Goal: Transaction & Acquisition: Purchase product/service

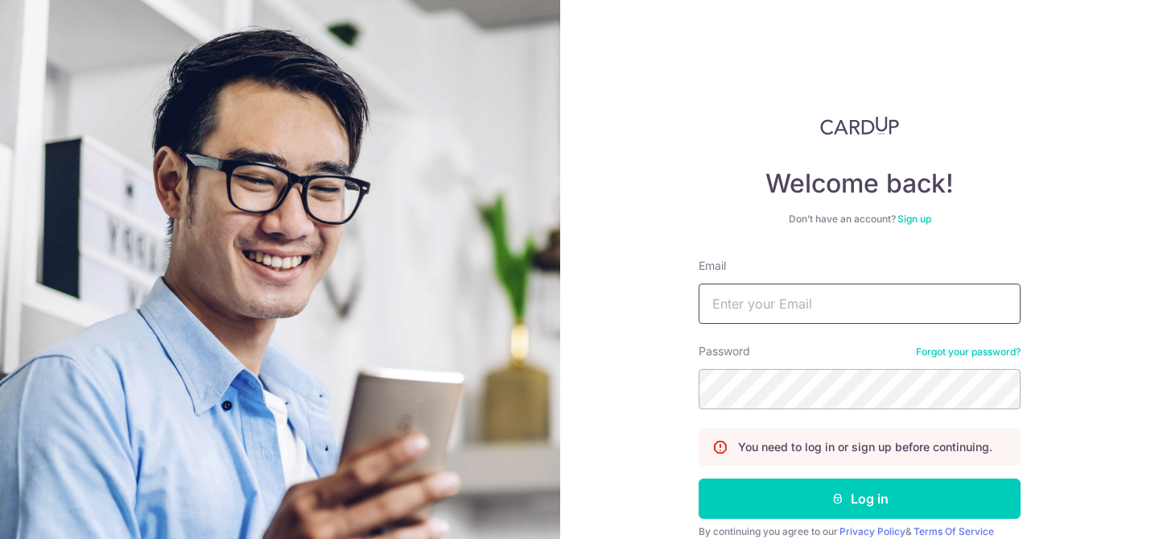
type input "[EMAIL_ADDRESS][DOMAIN_NAME]"
click at [836, 488] on button "Log in" at bounding box center [860, 498] width 322 height 40
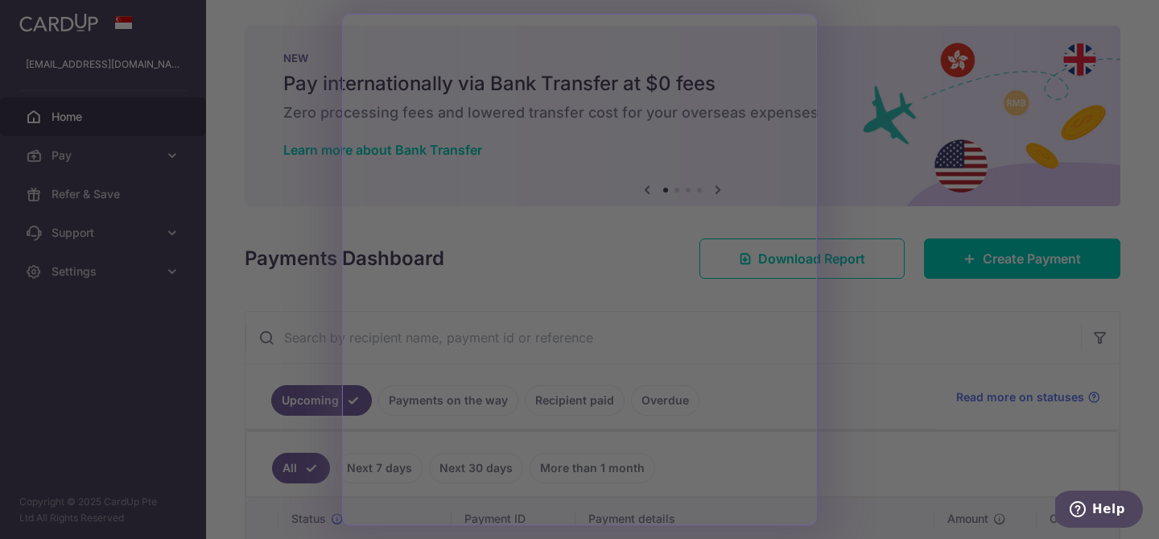
click at [862, 340] on div at bounding box center [585, 272] width 1171 height 544
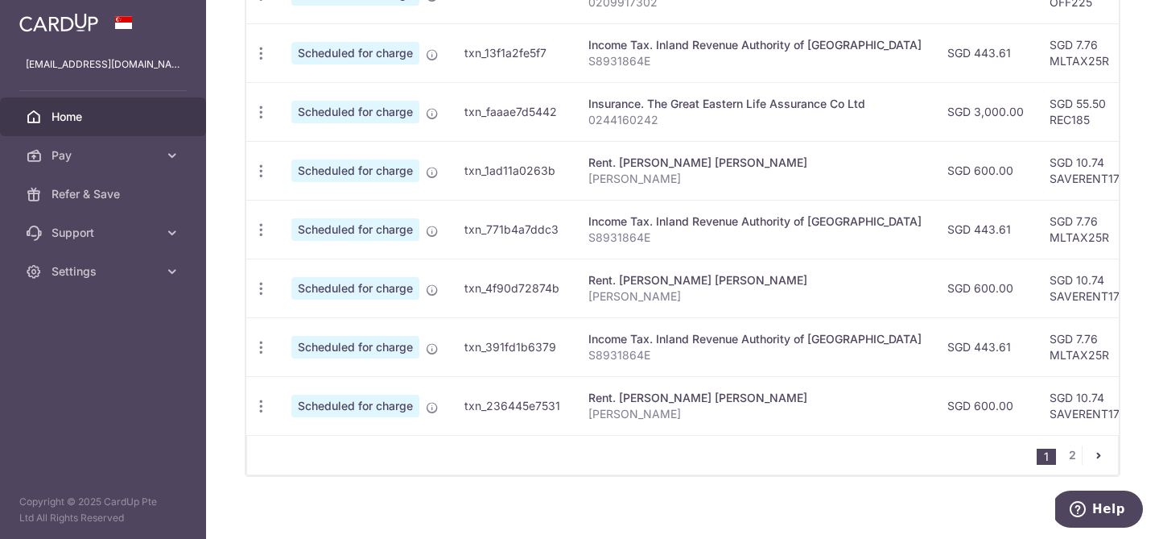
scroll to position [706, 0]
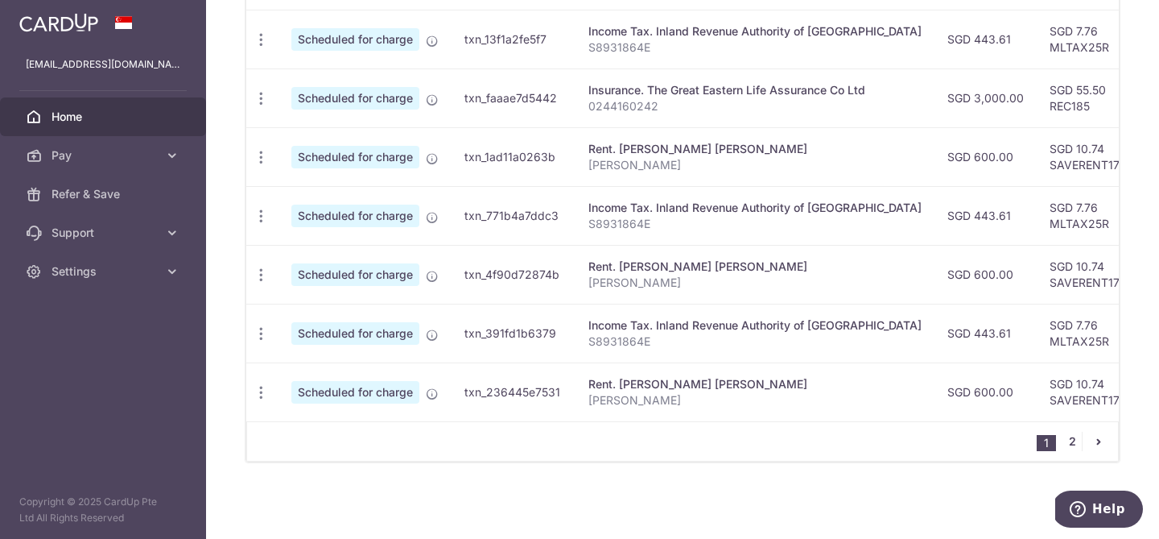
click at [1074, 441] on link "2" at bounding box center [1072, 441] width 19 height 19
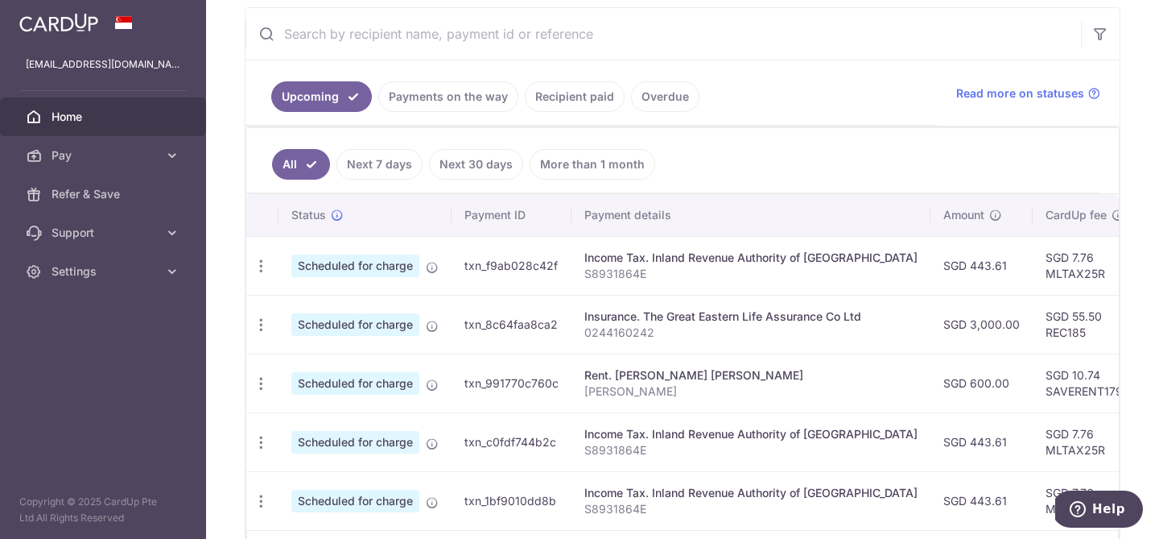
scroll to position [381, 0]
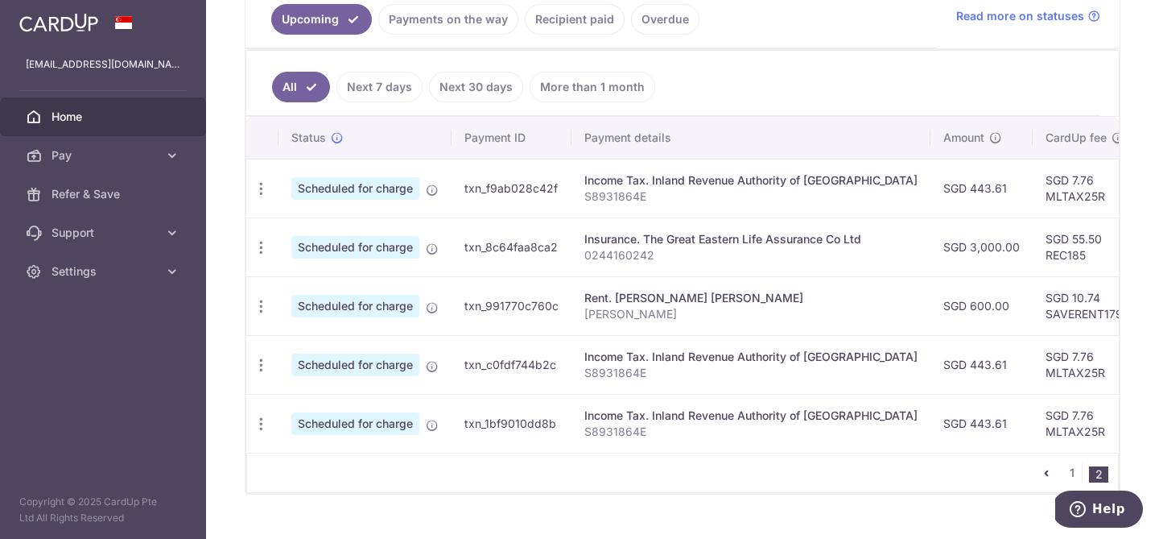
click at [586, 19] on link "Recipient paid" at bounding box center [575, 19] width 100 height 31
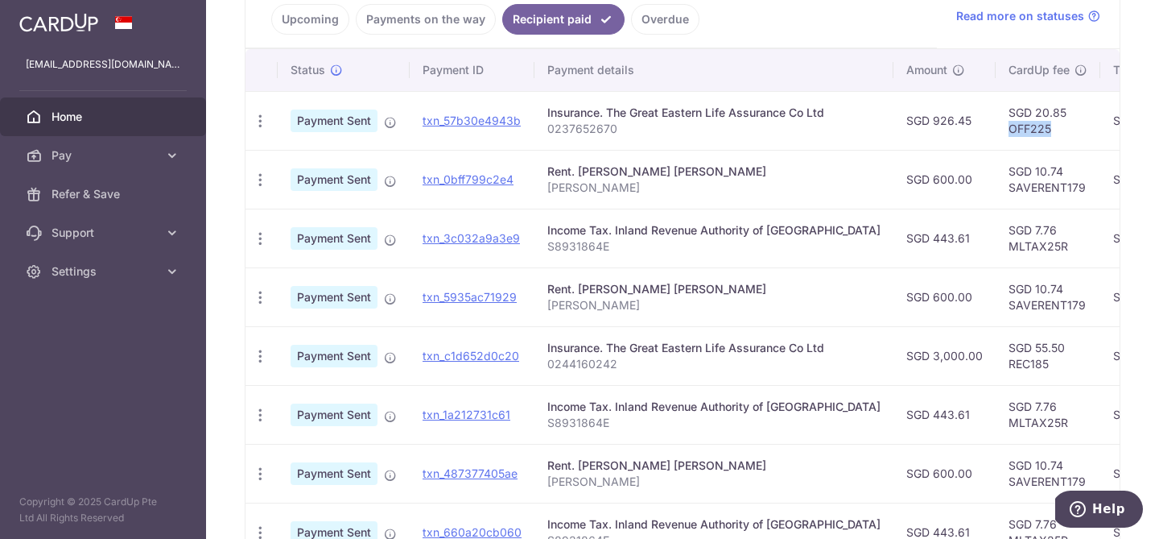
drag, startPoint x: 995, startPoint y: 128, endPoint x: 950, endPoint y: 129, distance: 45.1
click at [996, 129] on td "SGD 20.85 OFF225" at bounding box center [1048, 120] width 105 height 59
copy td "OFF225"
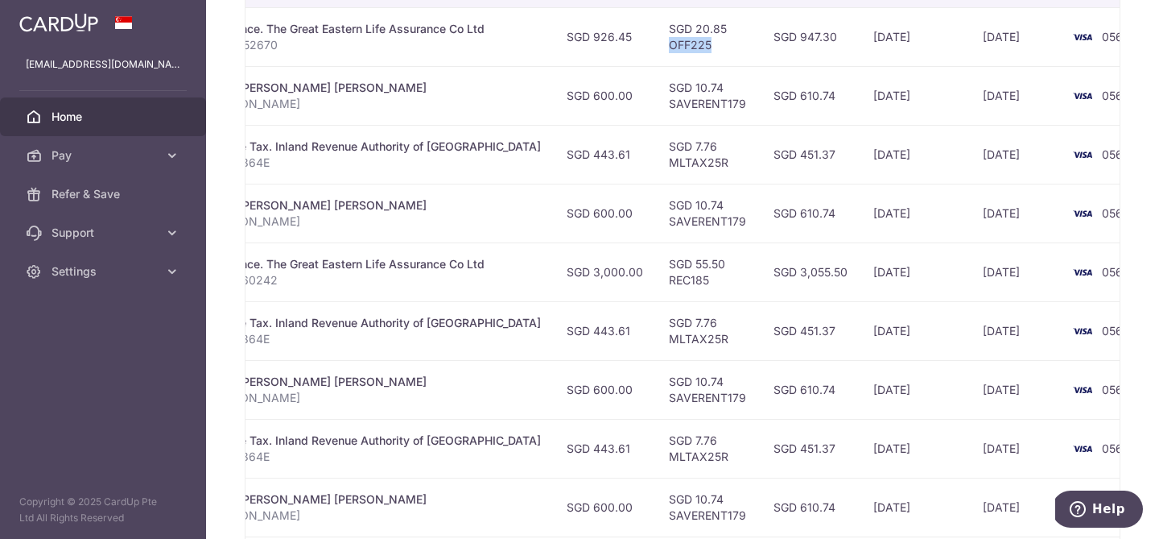
scroll to position [0, 0]
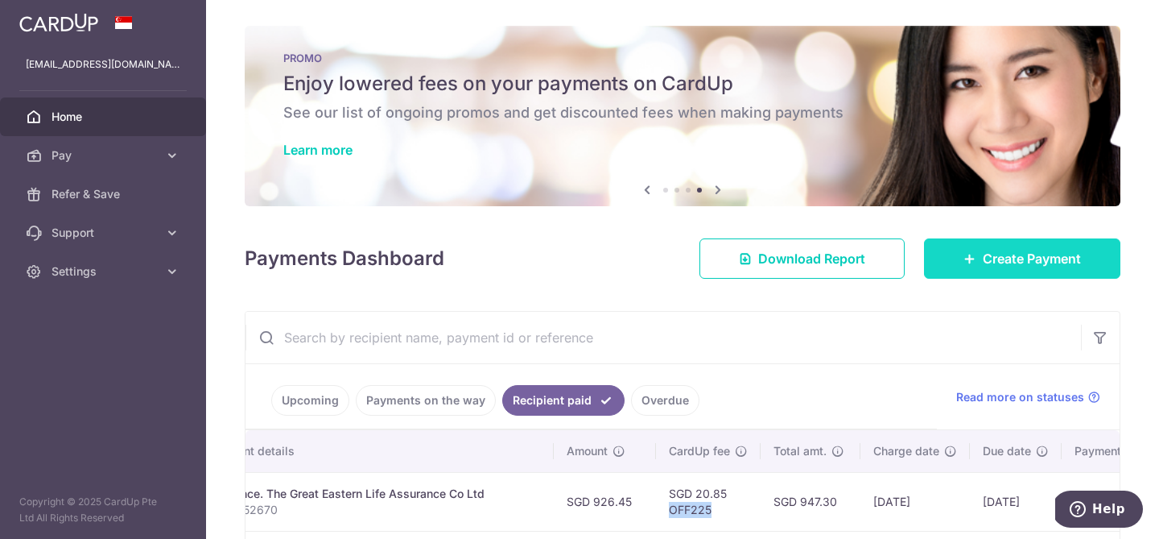
click at [969, 256] on icon at bounding box center [970, 258] width 13 height 13
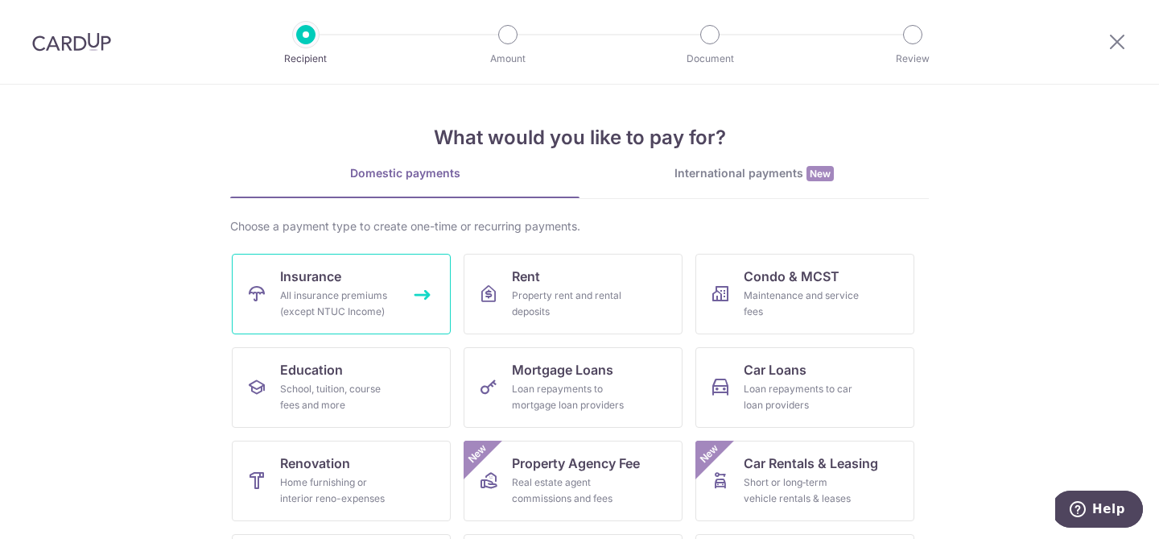
scroll to position [91, 0]
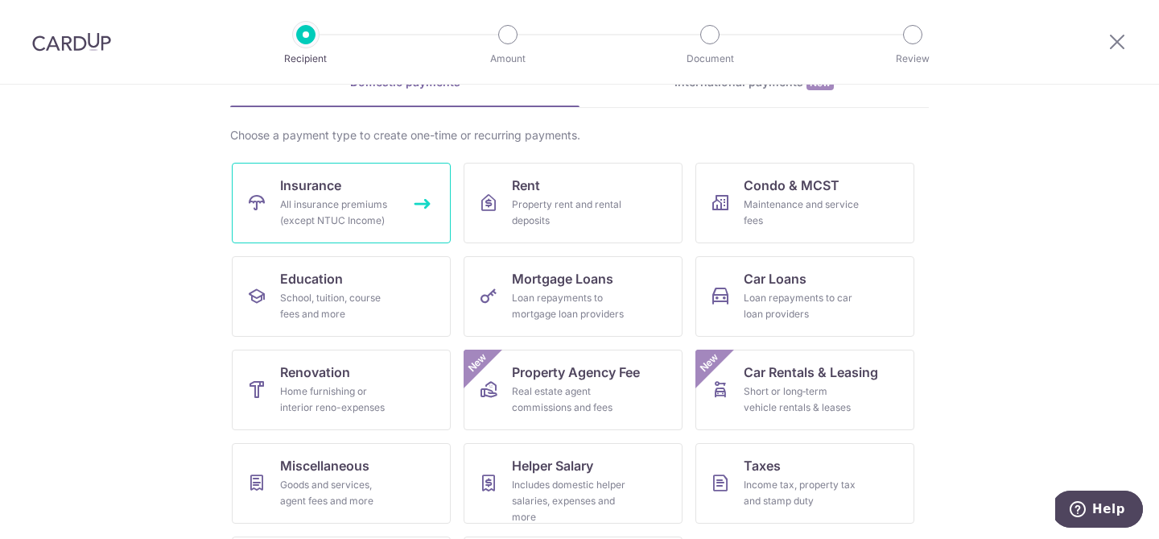
click at [387, 189] on link "Insurance All insurance premiums (except NTUC Income)" at bounding box center [341, 203] width 219 height 81
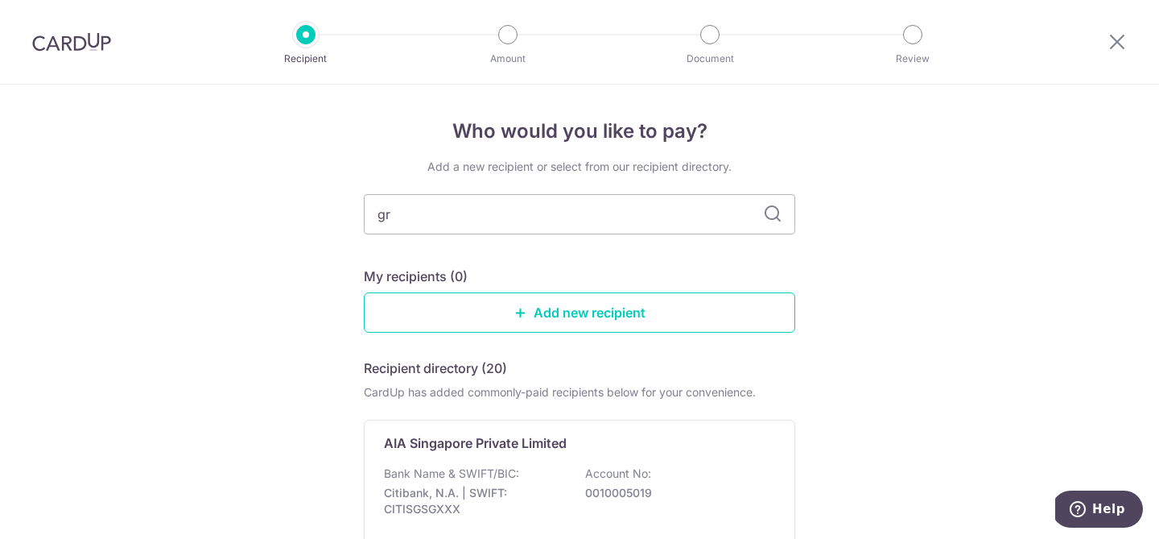
type input "gre"
click at [467, 259] on div "Add a new recipient or select from our recipient directory. gre My recipients (…" at bounding box center [580, 400] width 432 height 482
click at [487, 482] on div "Bank Name & SWIFT/BIC: Oversea Chinese Banking Corporation Limited | SWIFT: OCB…" at bounding box center [579, 499] width 391 height 68
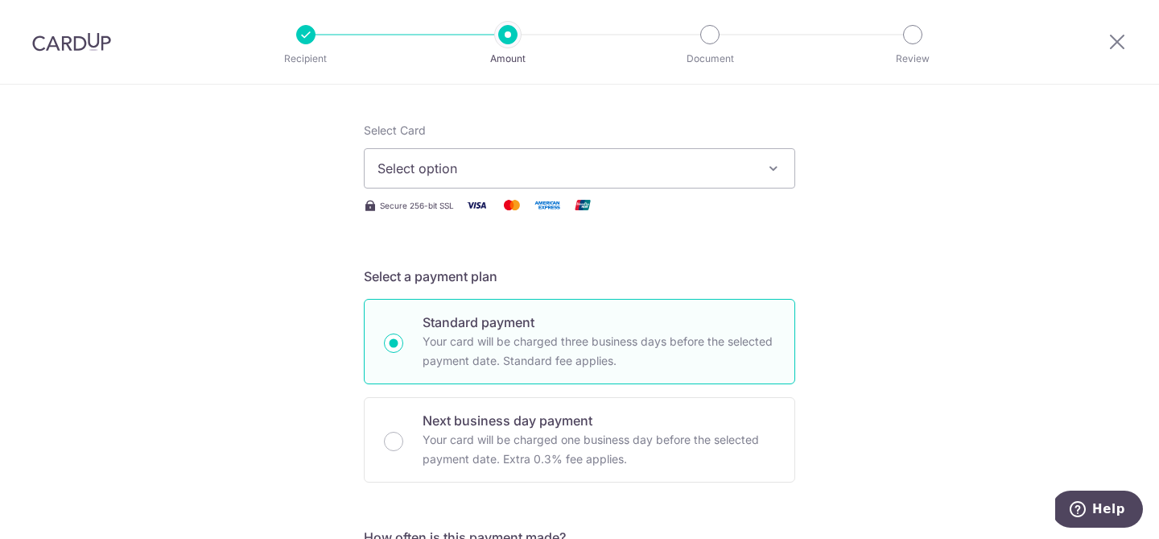
scroll to position [172, 0]
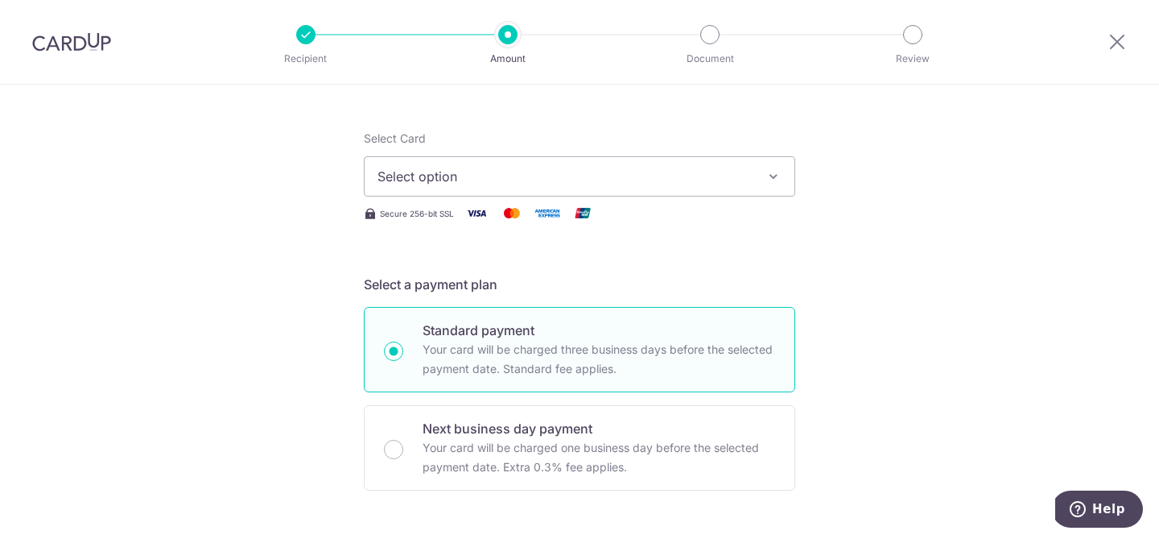
click at [515, 186] on button "Select option" at bounding box center [580, 176] width 432 height 40
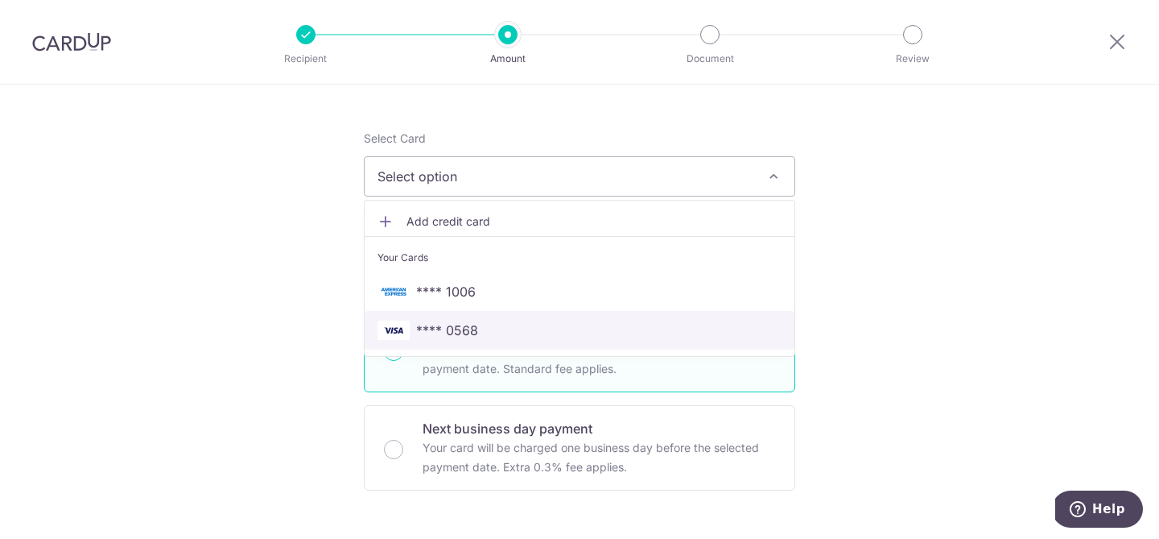
click at [464, 333] on span "**** 0568" at bounding box center [447, 329] width 62 height 19
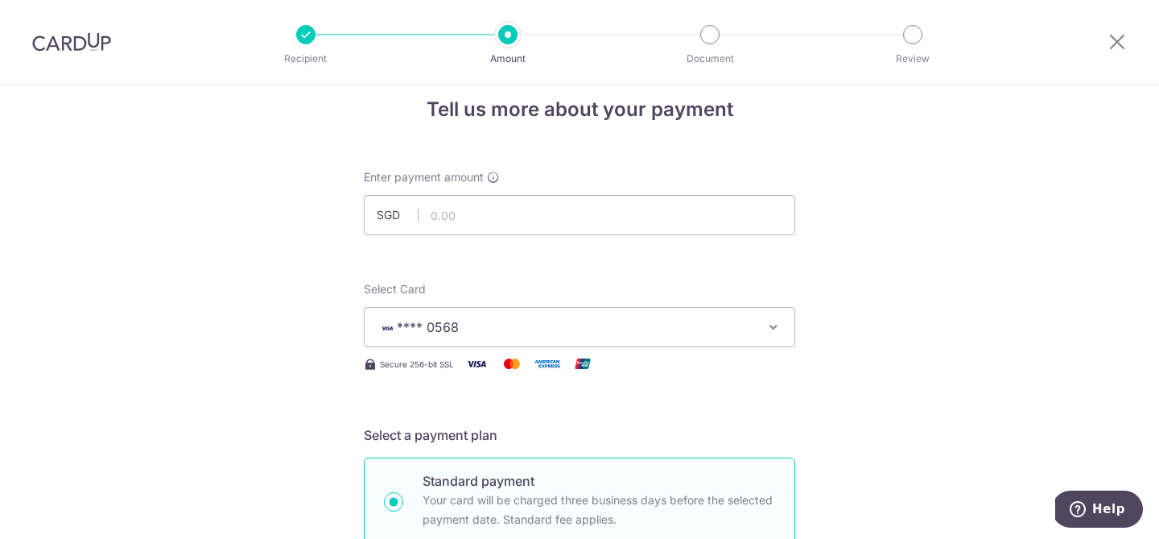
scroll to position [0, 0]
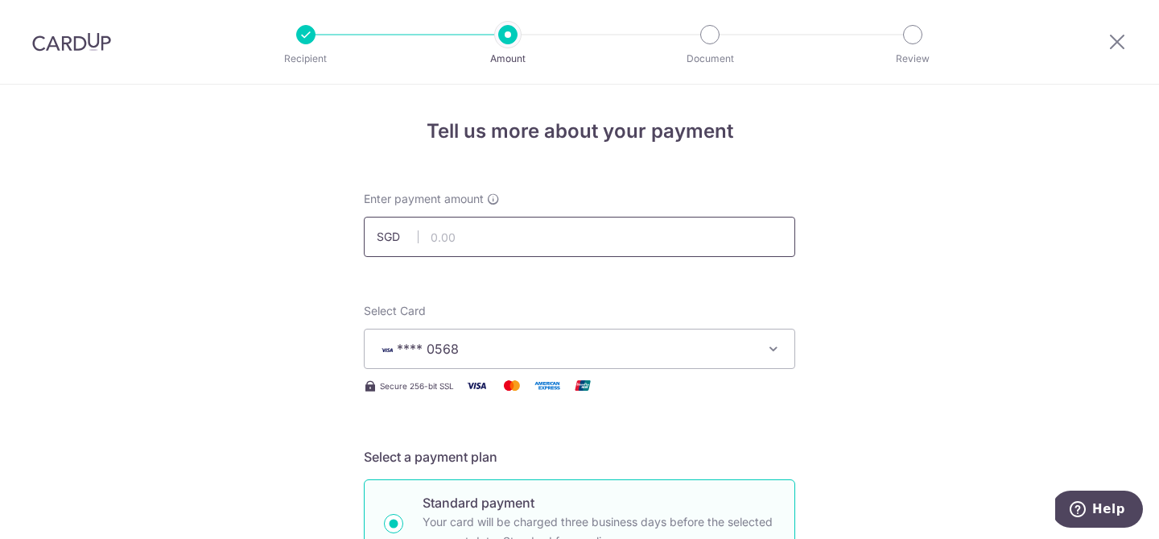
click at [461, 231] on input "text" at bounding box center [580, 237] width 432 height 40
type input "2,433.00"
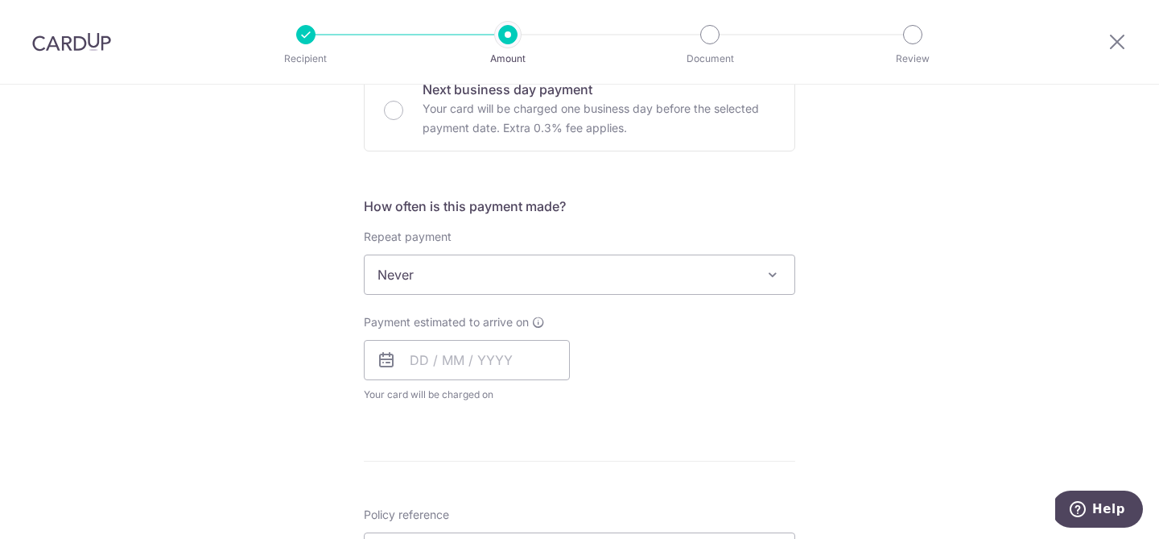
scroll to position [532, 0]
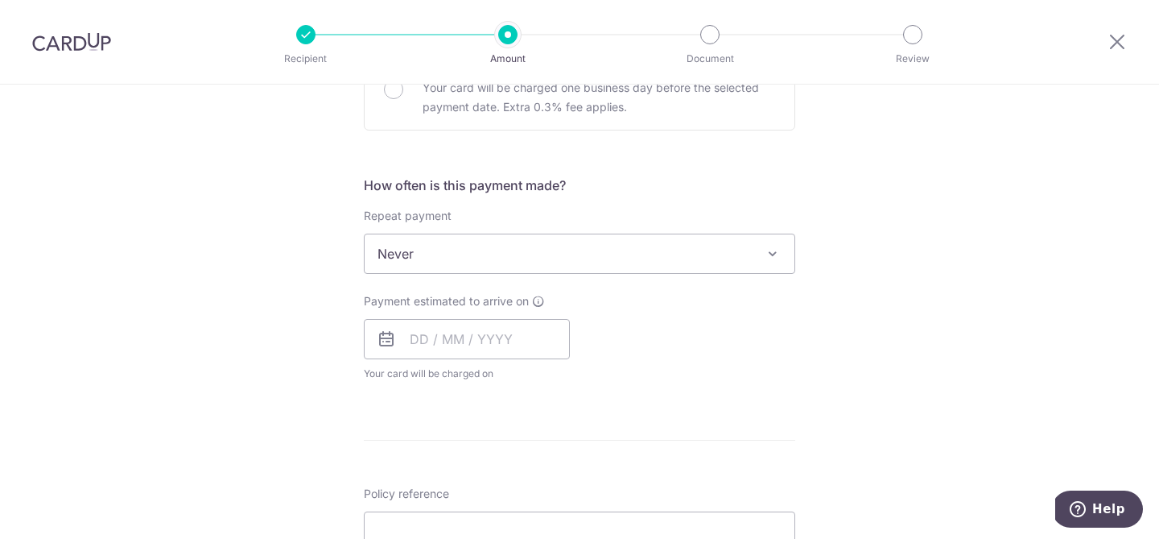
click at [451, 260] on span "Never" at bounding box center [580, 253] width 430 height 39
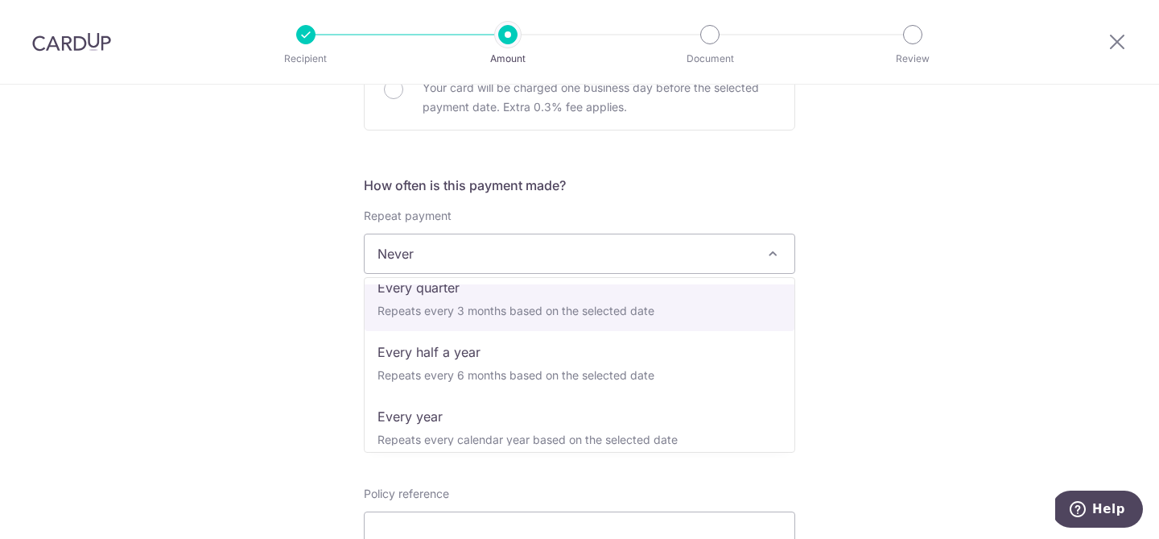
scroll to position [225, 0]
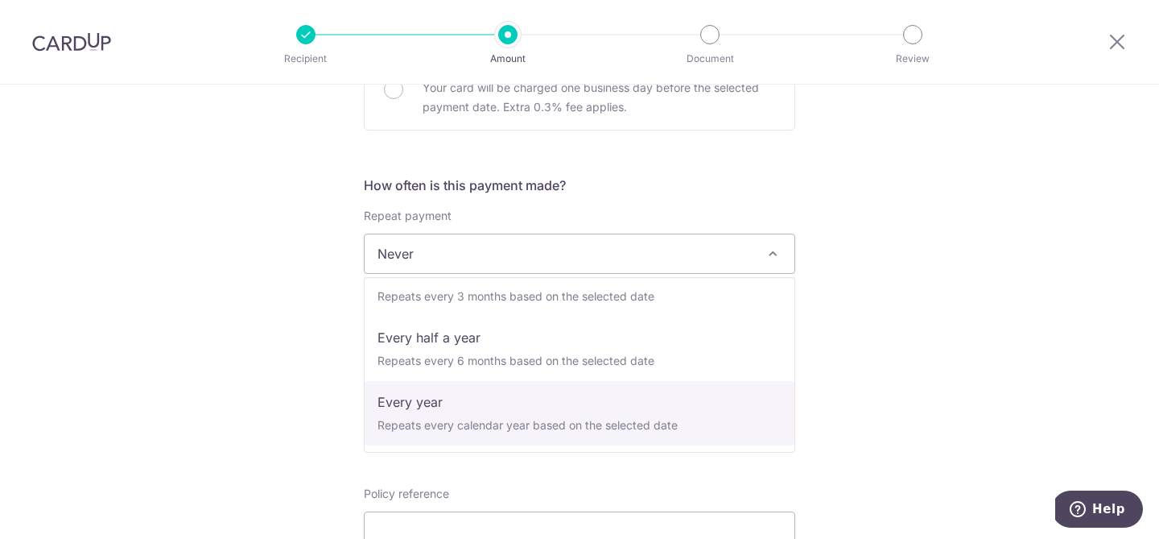
select select "6"
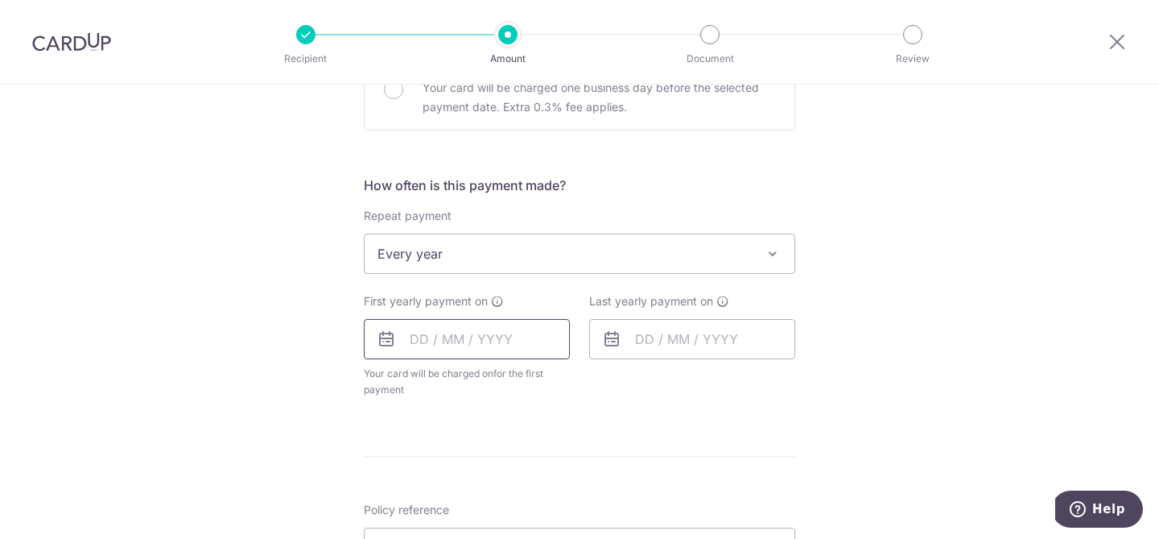
click at [446, 337] on input "text" at bounding box center [467, 339] width 206 height 40
click at [329, 387] on div "Tell us more about your payment Enter payment amount SGD 2,433.00 2433.00 Selec…" at bounding box center [579, 288] width 1159 height 1473
click at [459, 348] on input "text" at bounding box center [467, 339] width 206 height 40
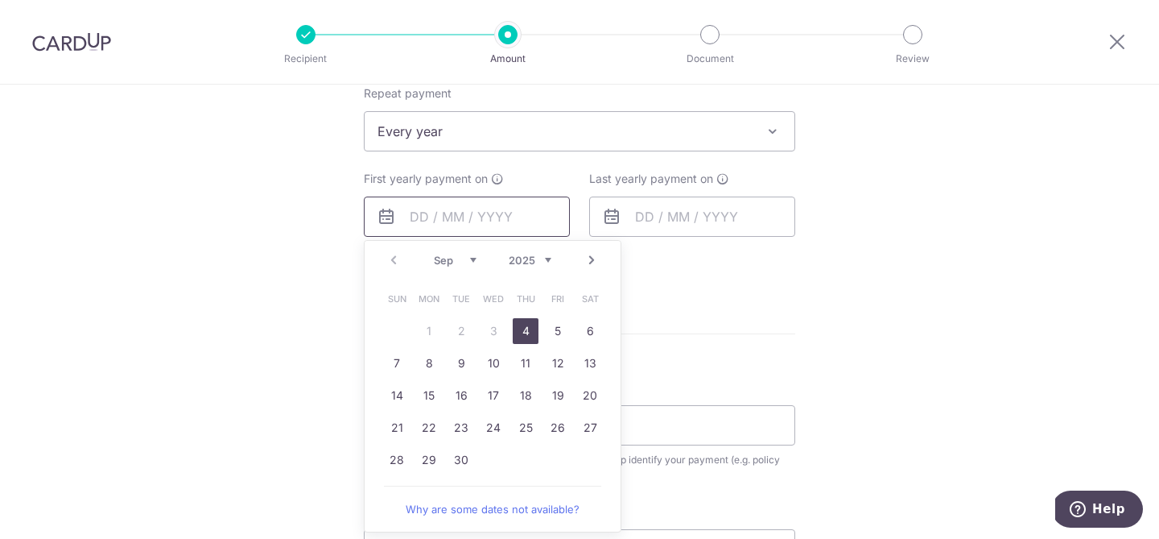
scroll to position [656, 0]
click at [523, 427] on link "25" at bounding box center [526, 426] width 26 height 26
type input "[DATE]"
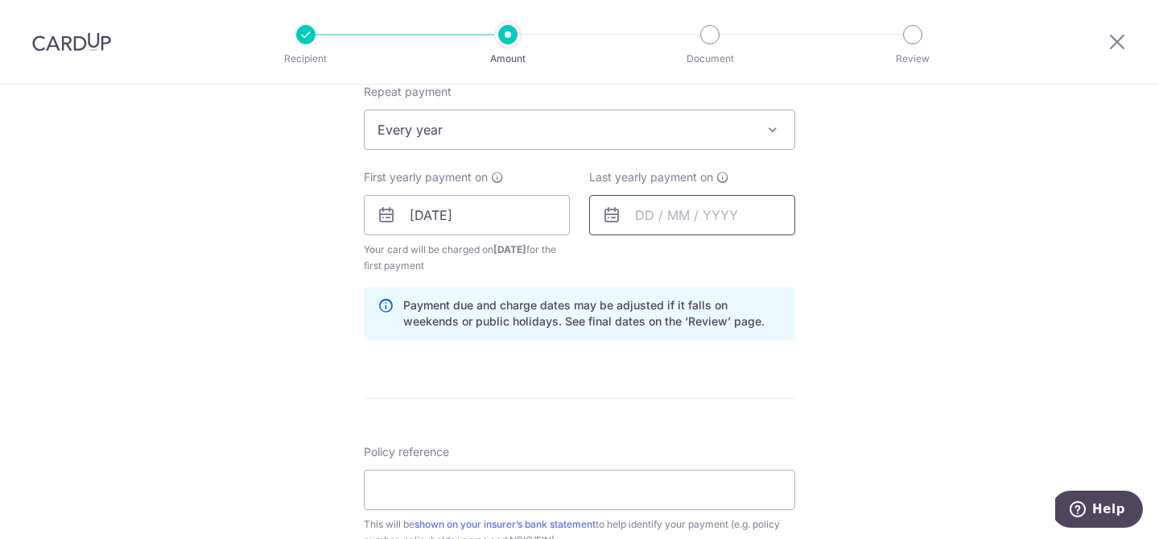
click at [663, 218] on input "text" at bounding box center [692, 215] width 206 height 40
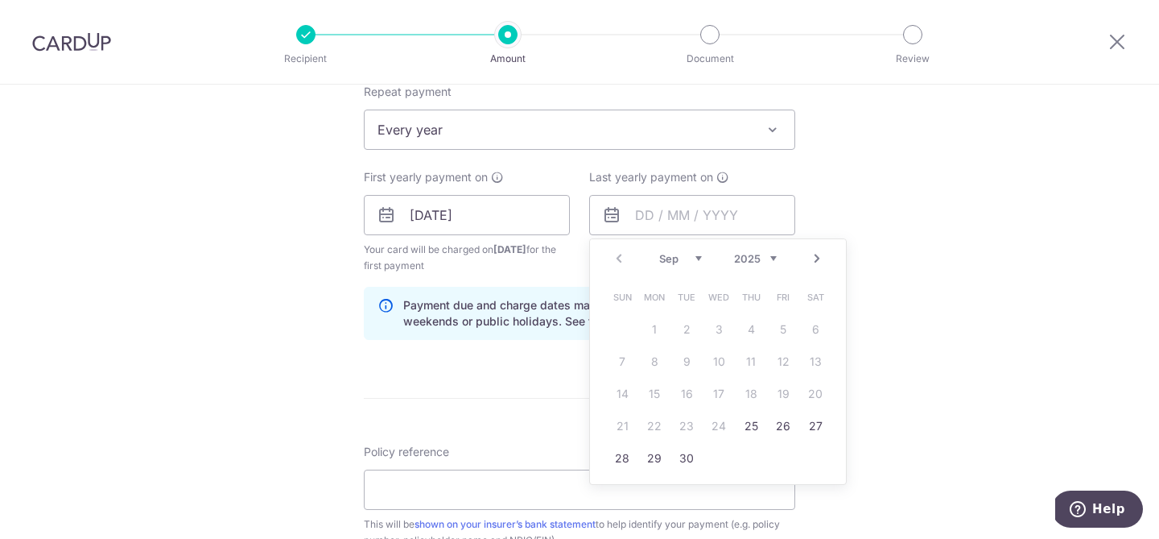
click at [764, 255] on select "2025 2026 2027 2028 2029 2030 2031 2032 2033 2034 2035" at bounding box center [755, 258] width 43 height 13
click at [779, 420] on link "25" at bounding box center [784, 426] width 26 height 26
type input "25/09/2026"
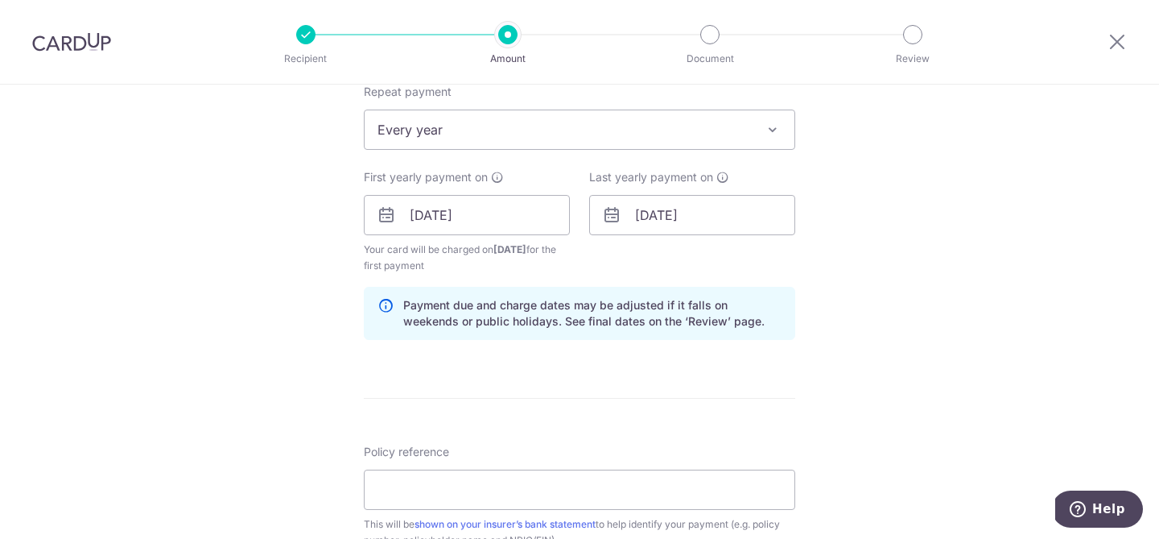
click at [890, 308] on div "Tell us more about your payment Enter payment amount SGD 2,433.00 2433.00 Selec…" at bounding box center [579, 197] width 1159 height 1539
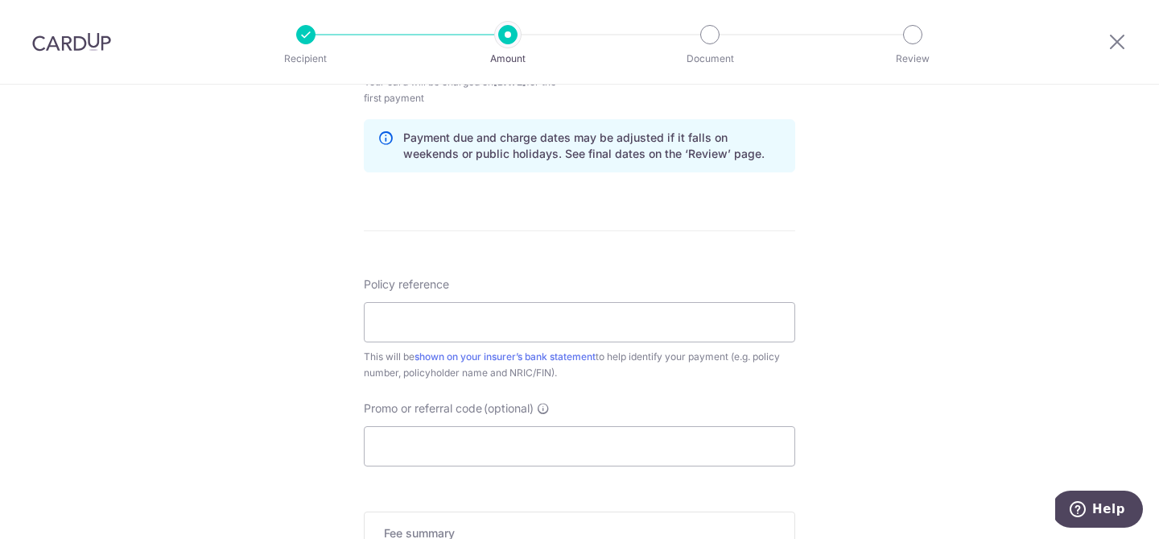
scroll to position [831, 0]
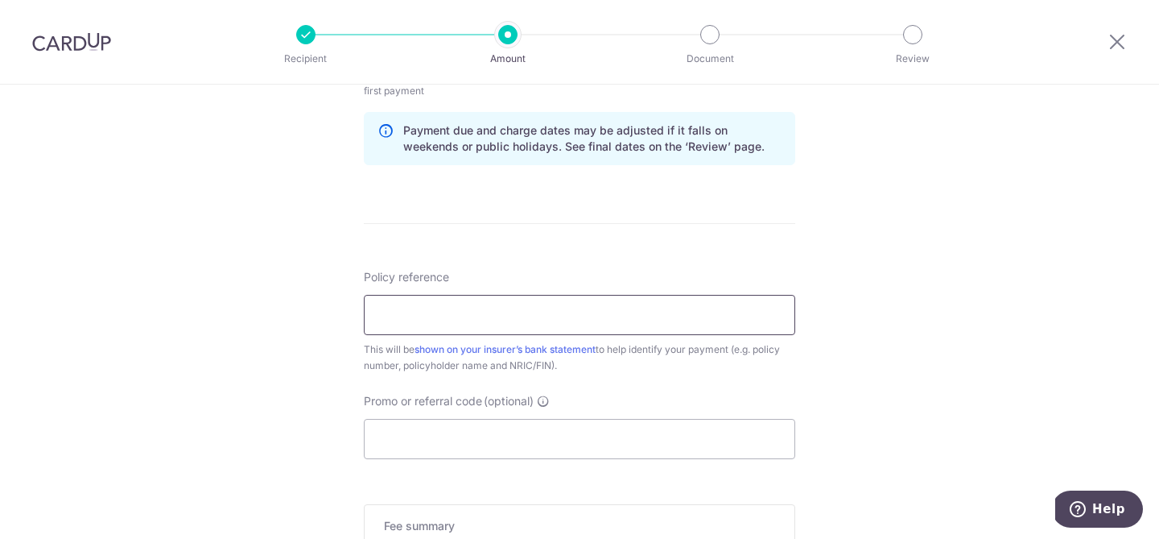
click at [702, 324] on input "Policy reference" at bounding box center [580, 315] width 432 height 40
type input "0209917328"
click at [955, 345] on div "Tell us more about your payment Enter payment amount SGD 2,433.00 2433.00 Selec…" at bounding box center [579, 23] width 1159 height 1539
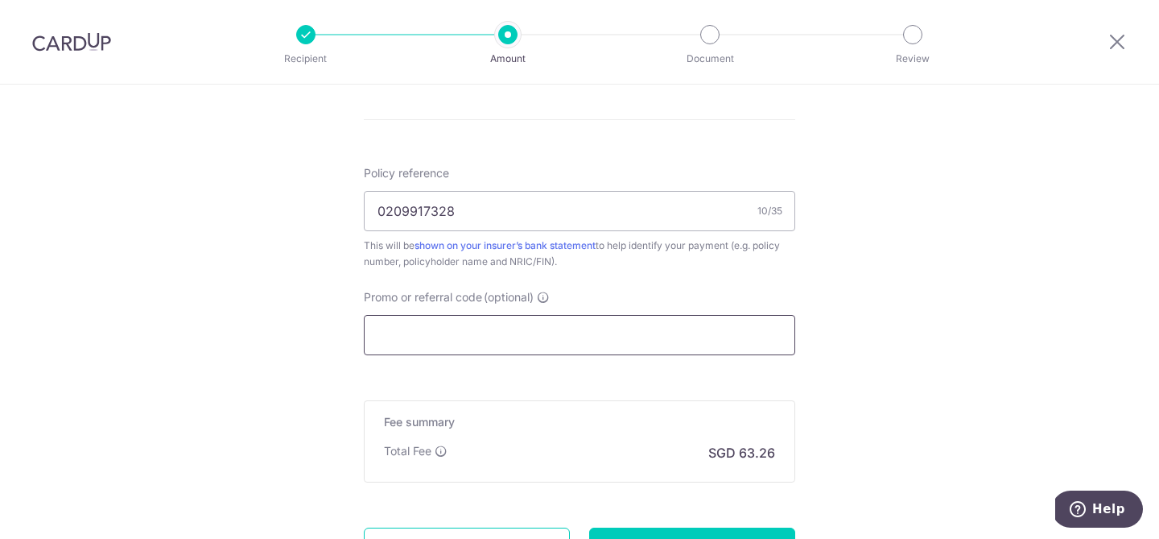
click at [661, 319] on input "Promo or referral code (optional)" at bounding box center [580, 335] width 432 height 40
paste input "REC185"
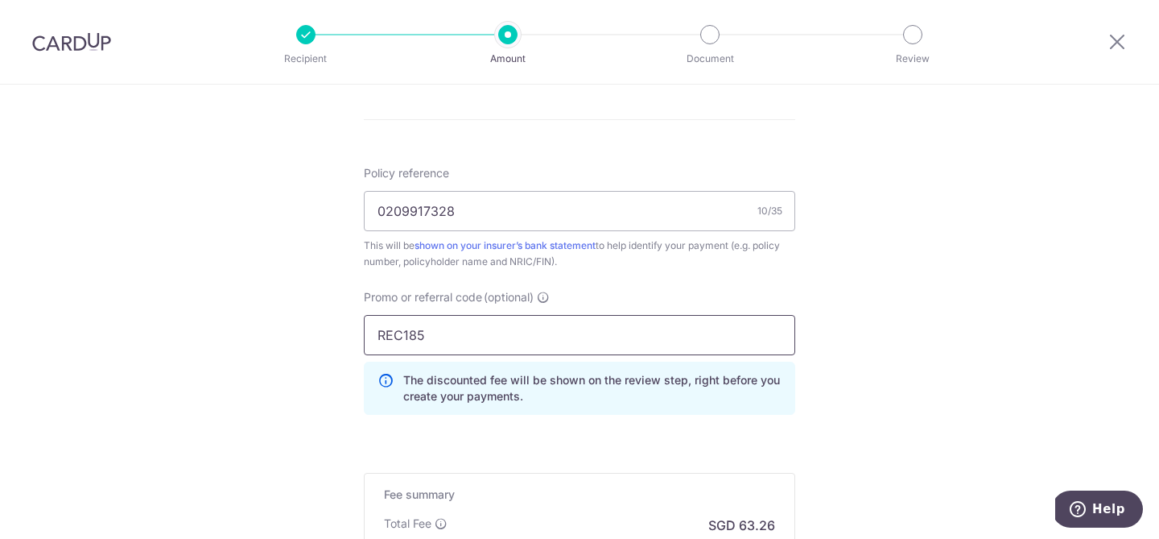
type input "REC185"
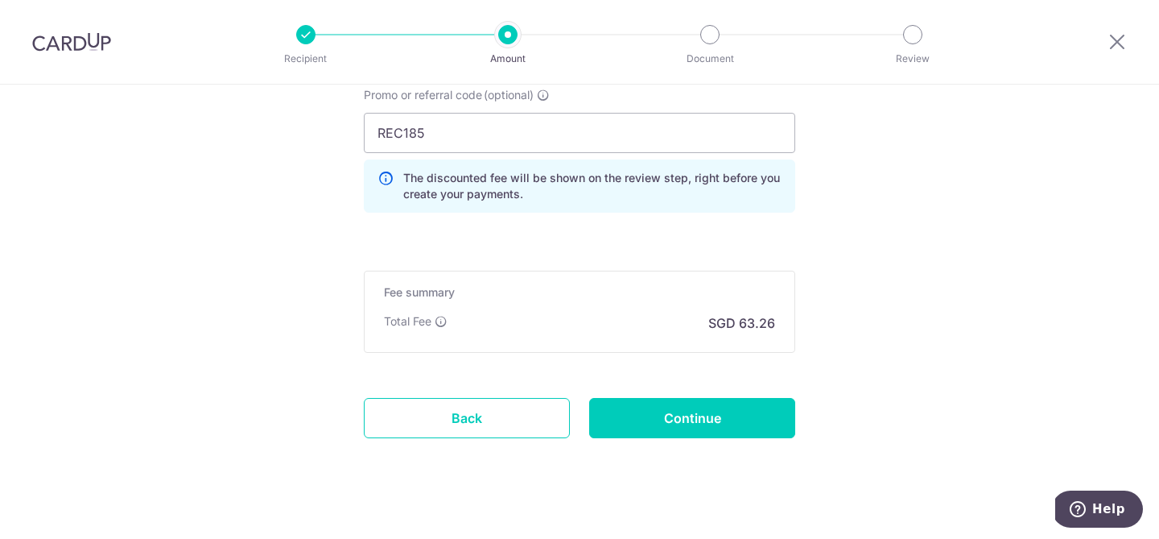
scroll to position [1140, 0]
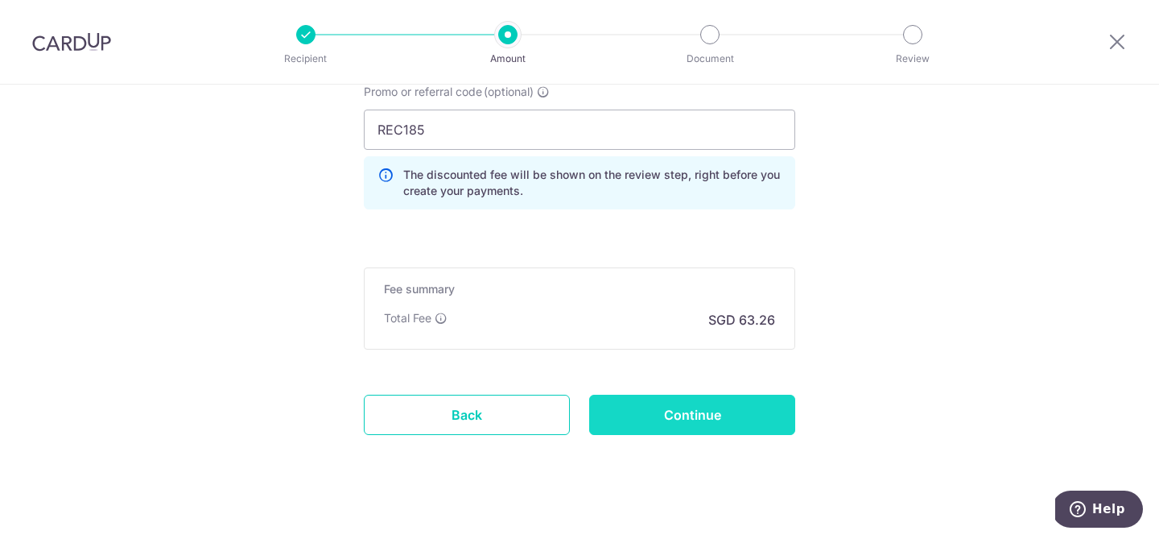
click at [712, 415] on input "Continue" at bounding box center [692, 415] width 206 height 40
type input "Create Schedule"
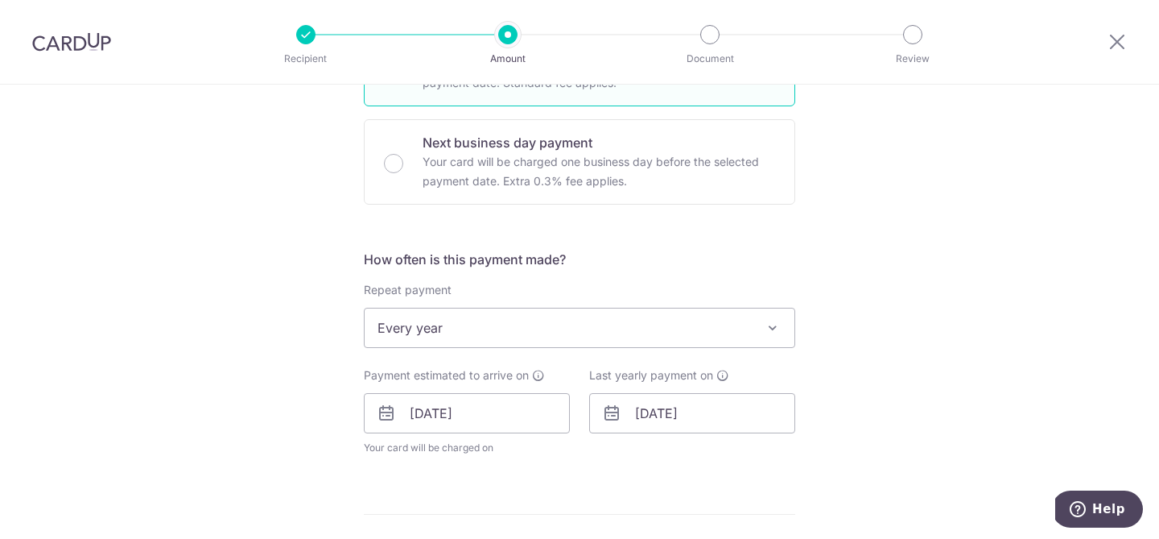
scroll to position [457, 0]
click at [429, 333] on span "Every year" at bounding box center [580, 328] width 430 height 39
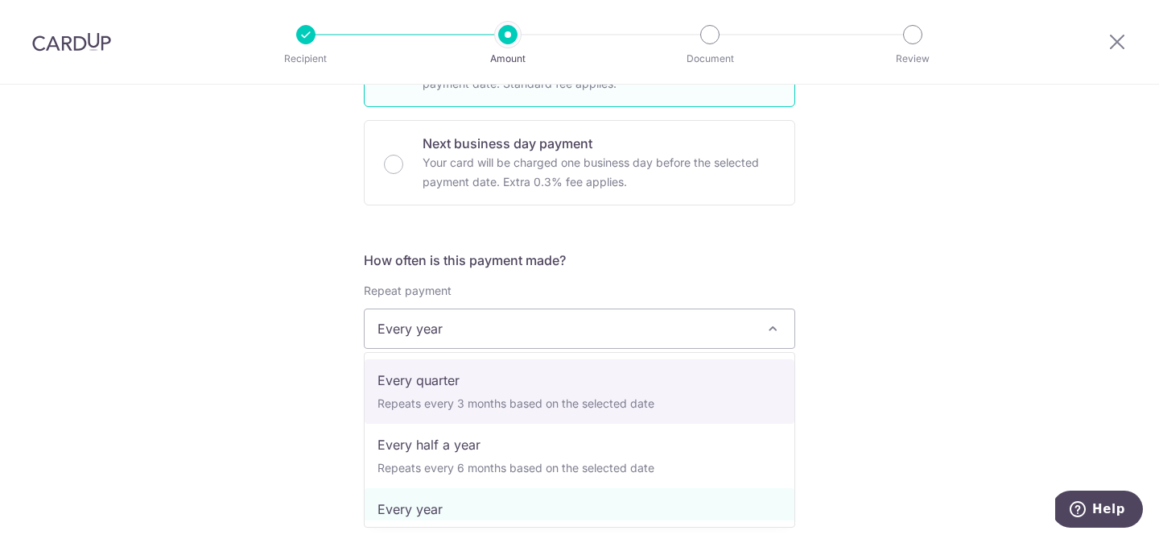
scroll to position [0, 0]
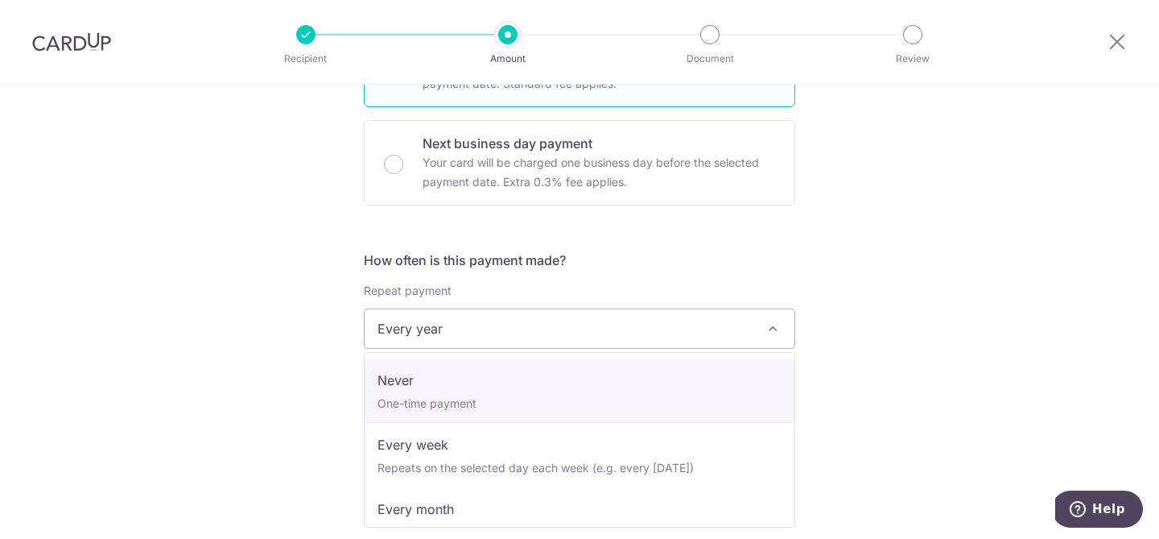
select select "1"
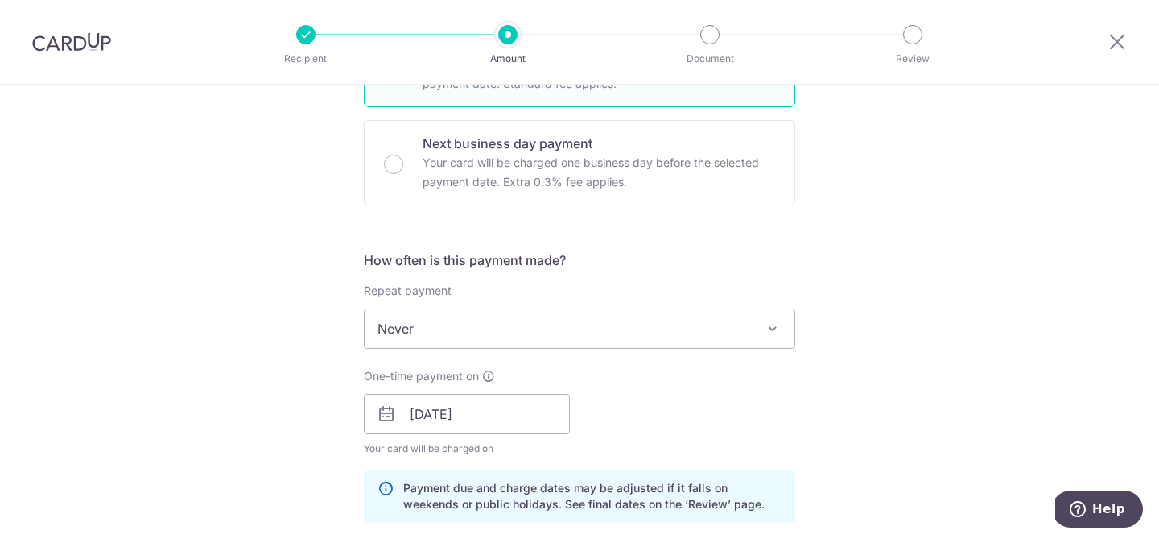
click at [296, 303] on div "Tell us more about your payment Enter payment amount SGD 2,433.00 2433.00 Selec…" at bounding box center [579, 424] width 1159 height 1595
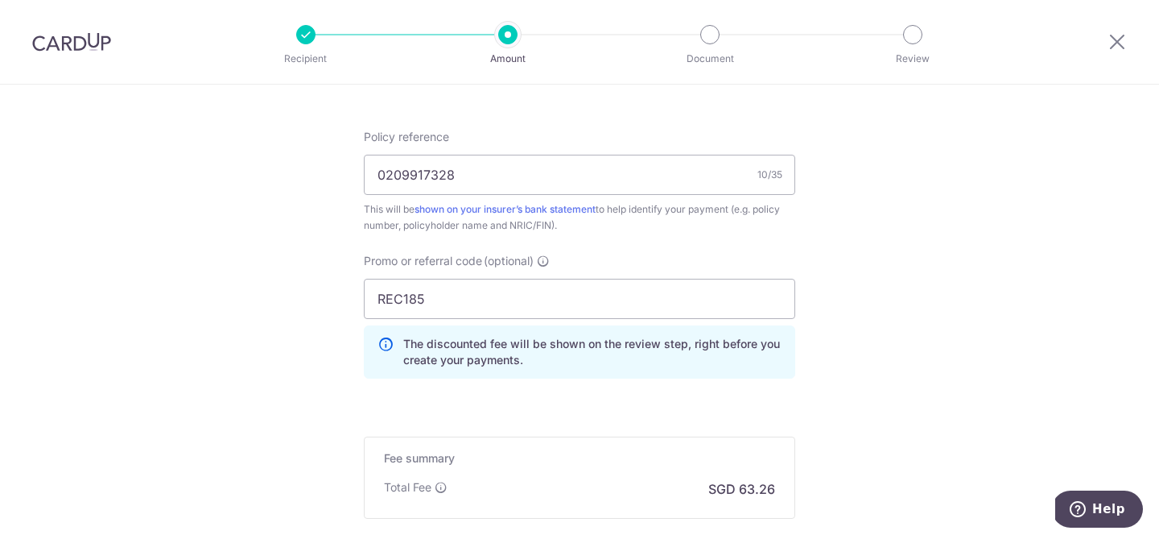
scroll to position [1141, 0]
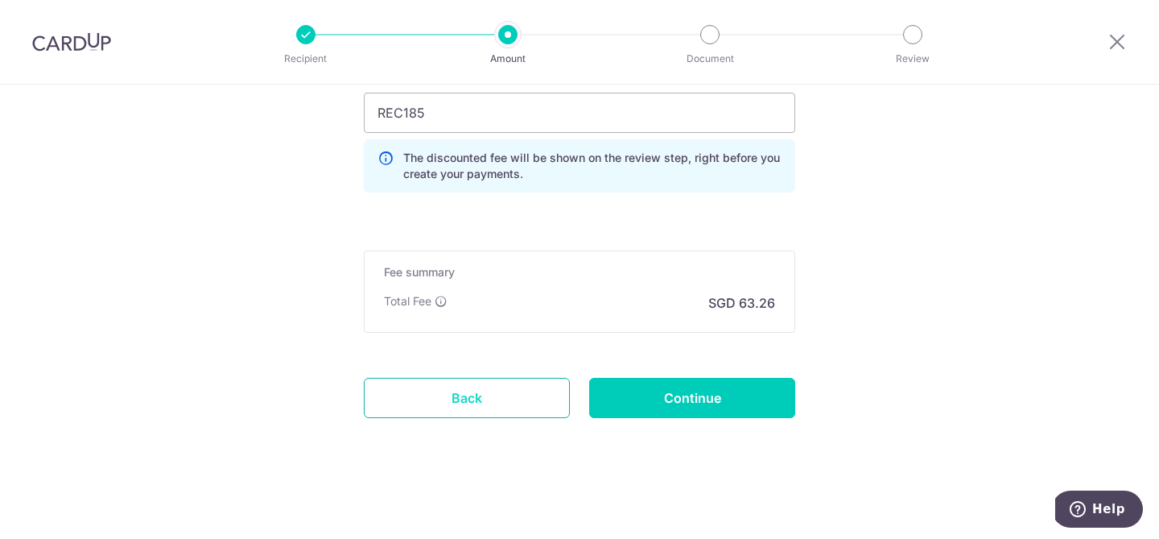
click at [480, 399] on link "Back" at bounding box center [467, 398] width 206 height 40
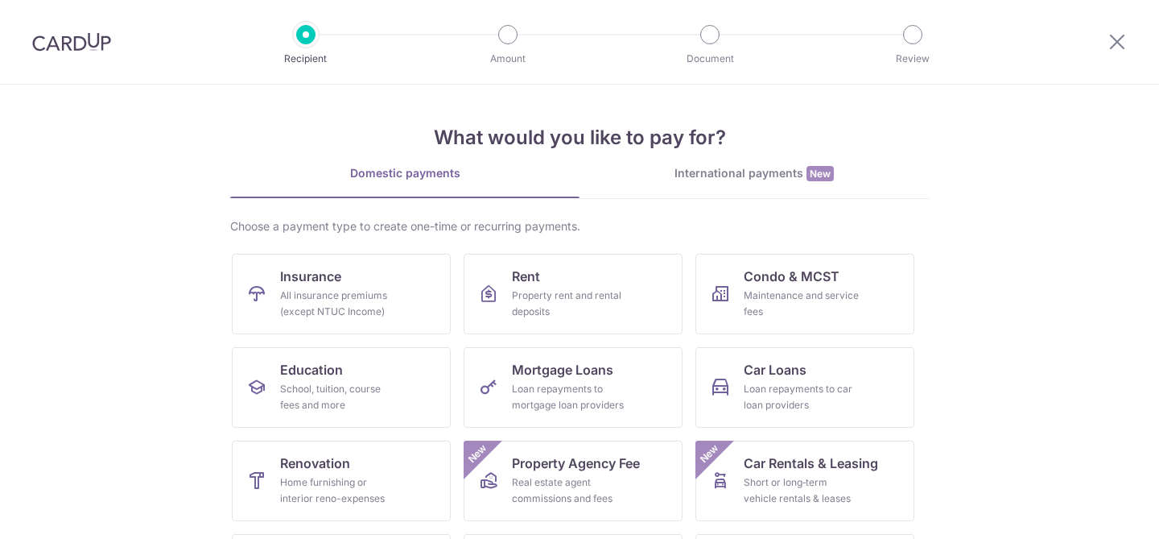
scroll to position [182, 0]
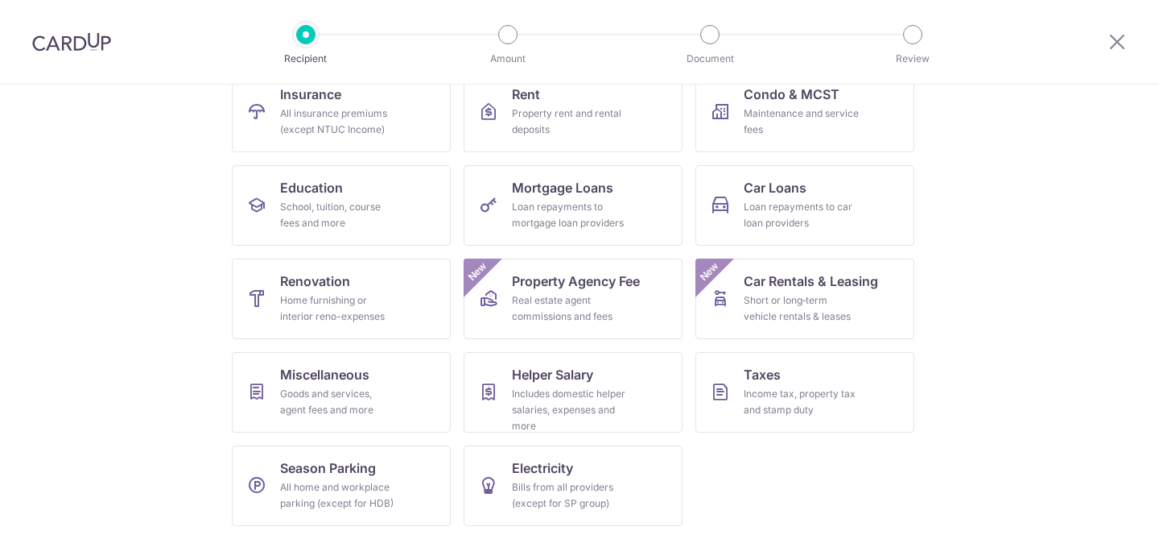
click at [1129, 37] on div at bounding box center [1118, 42] width 84 height 84
click at [1117, 43] on icon at bounding box center [1117, 41] width 19 height 20
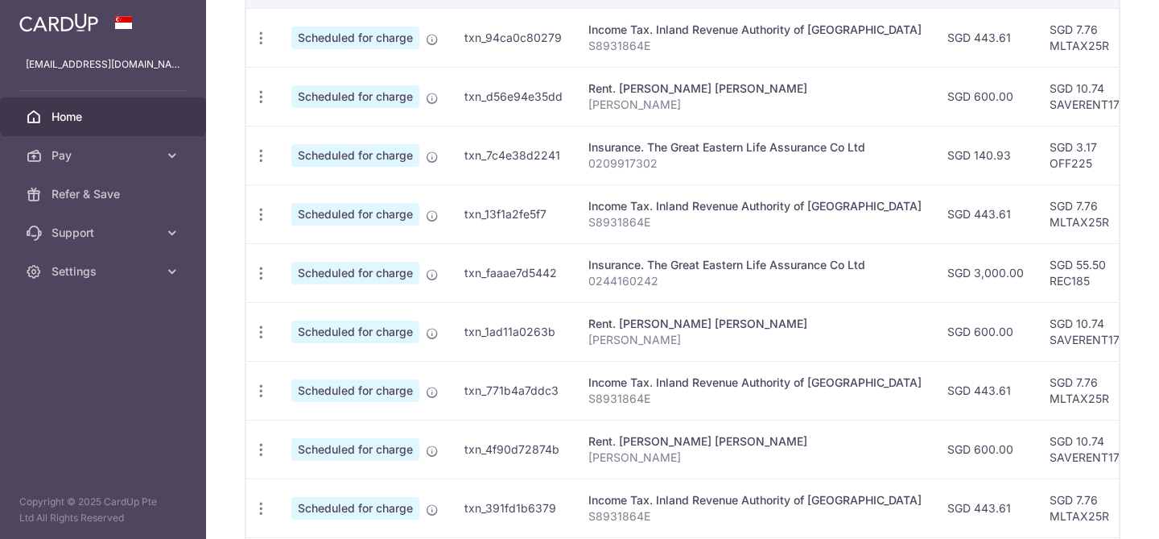
scroll to position [687, 0]
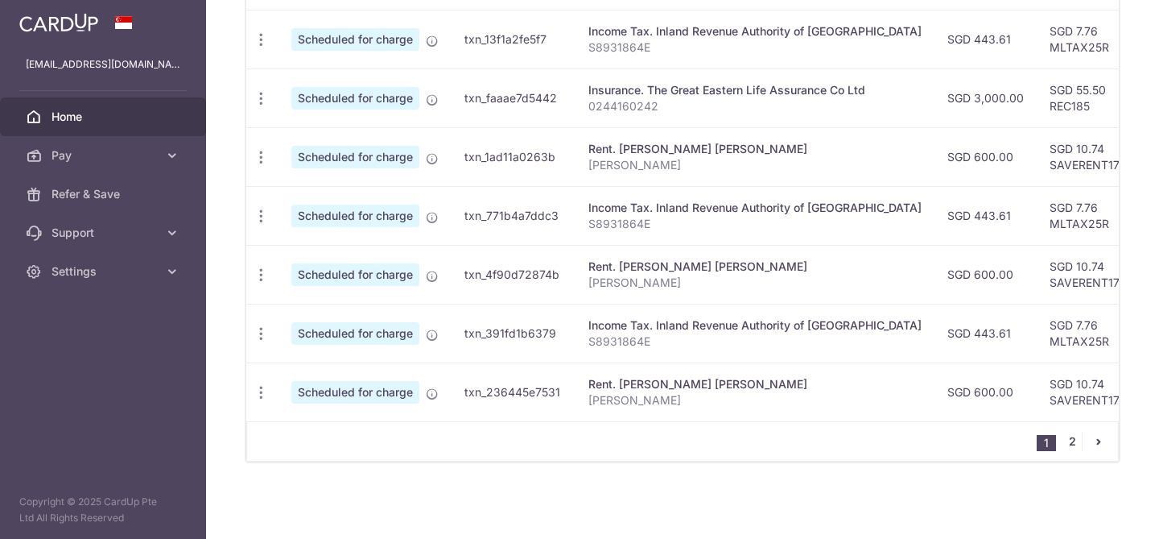
click at [1067, 440] on link "2" at bounding box center [1072, 441] width 19 height 19
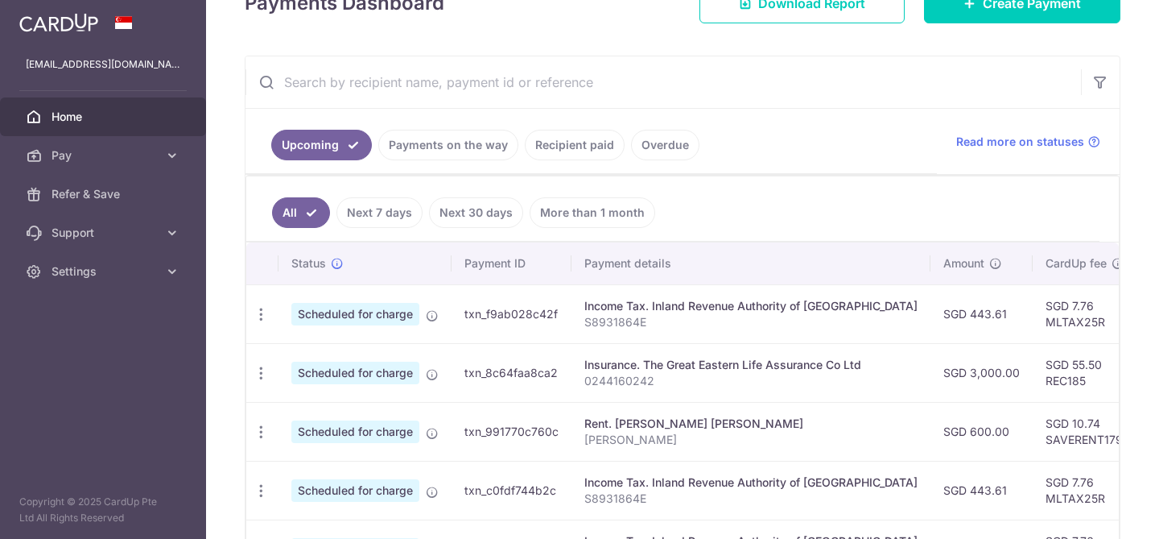
scroll to position [393, 0]
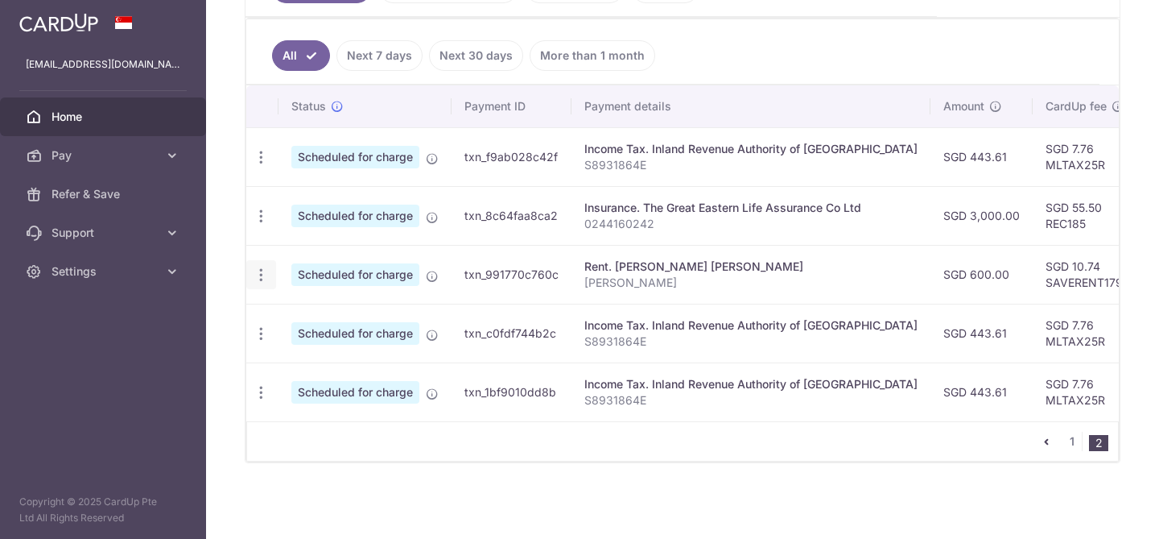
click at [262, 277] on icon "button" at bounding box center [261, 274] width 17 height 17
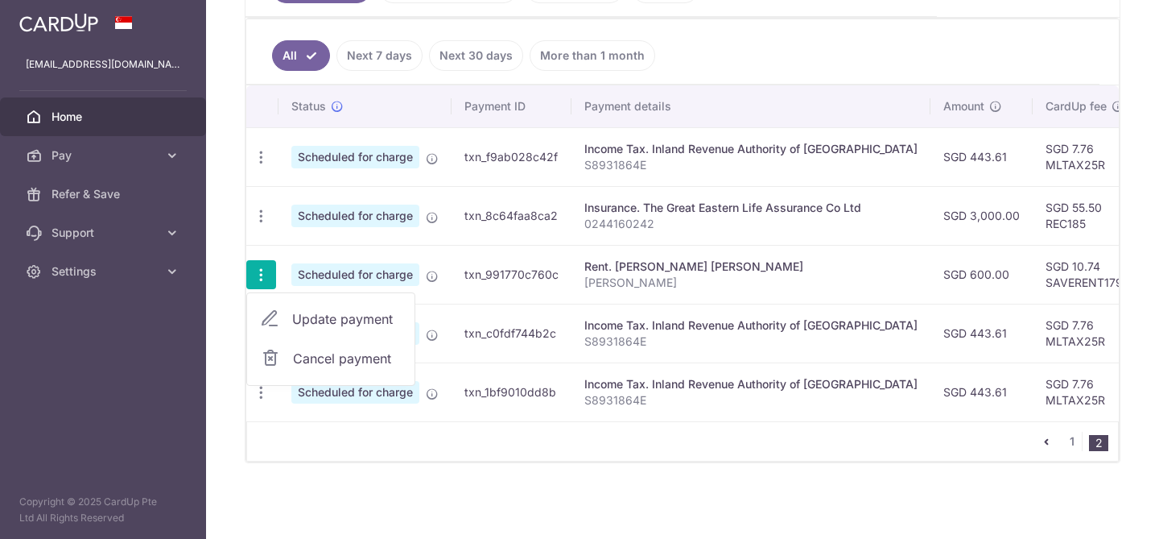
click at [731, 254] on td "Rent. [PERSON_NAME] [PERSON_NAME] Tay [PERSON_NAME]" at bounding box center [751, 274] width 359 height 59
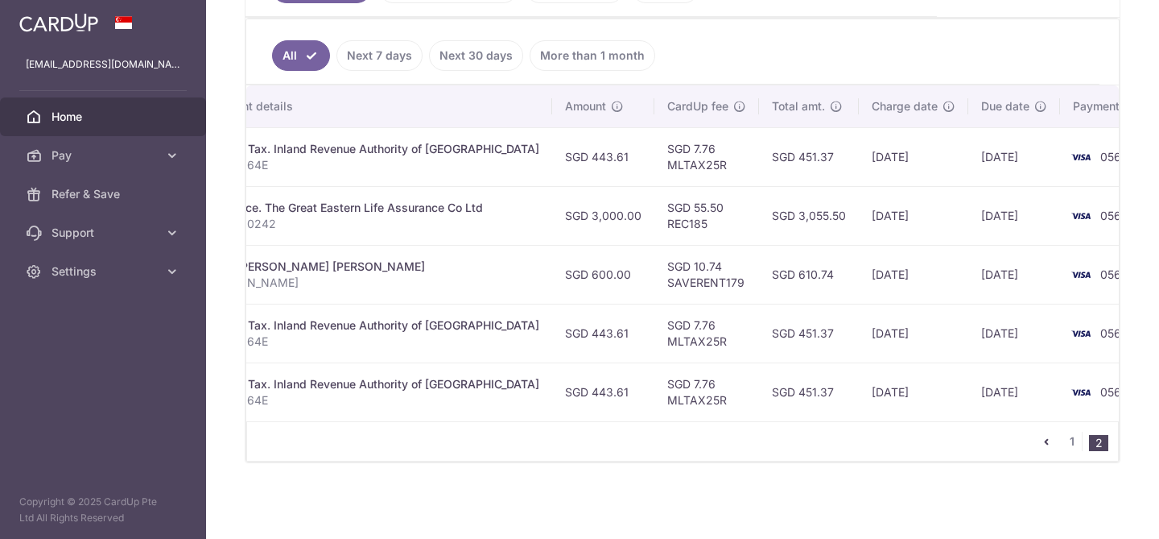
scroll to position [0, 0]
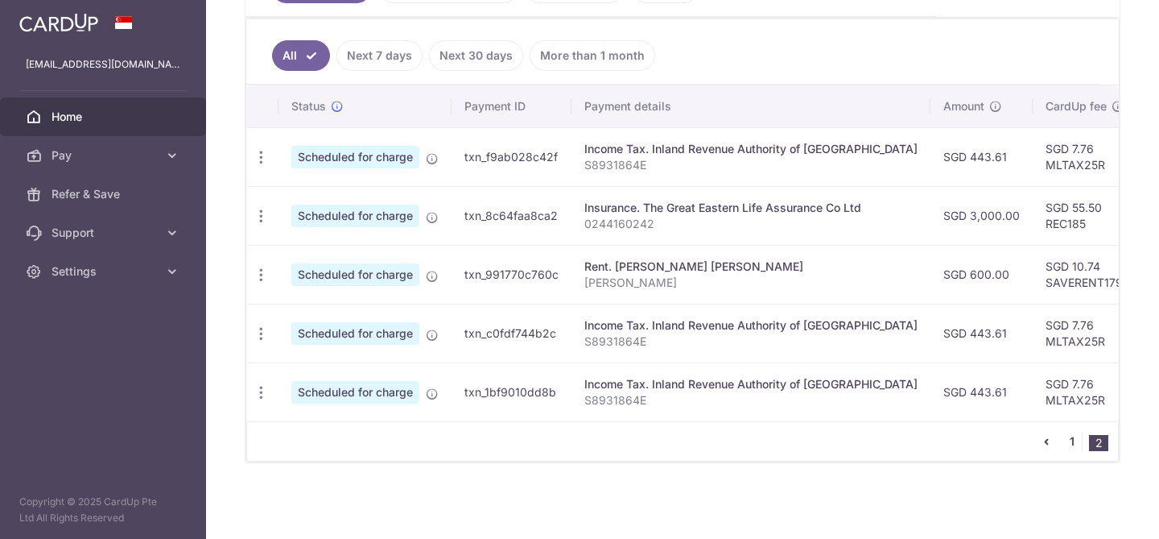
click at [1072, 441] on link "1" at bounding box center [1072, 441] width 19 height 19
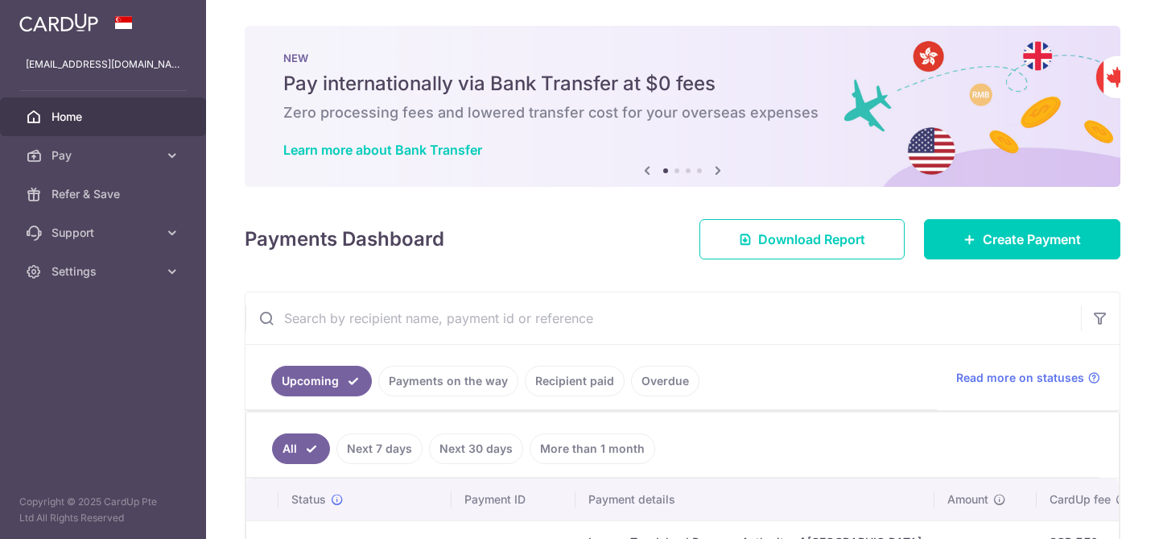
click at [564, 378] on link "Recipient paid" at bounding box center [575, 381] width 100 height 31
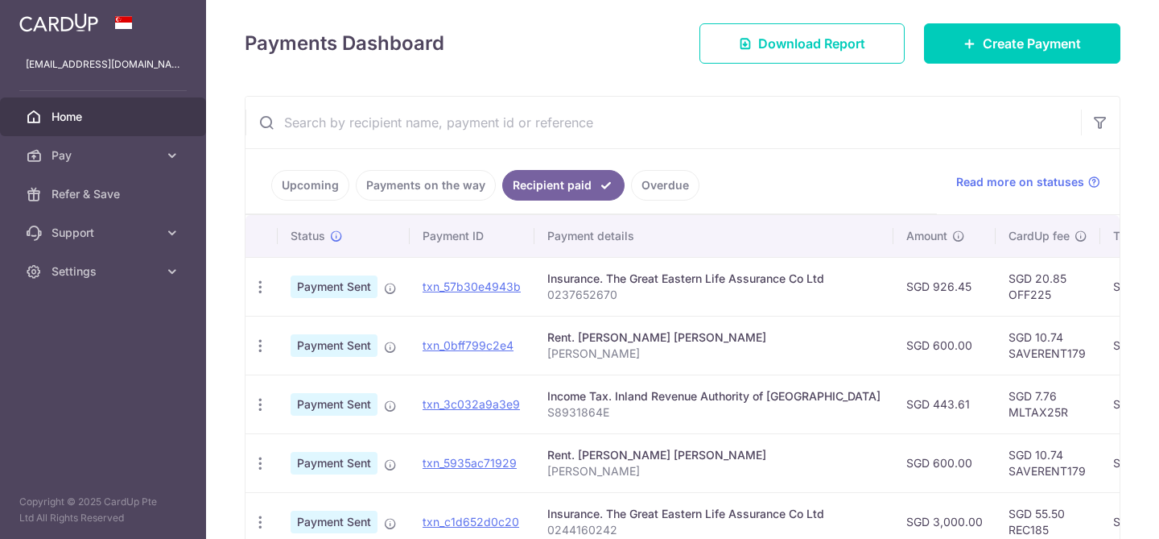
scroll to position [198, 0]
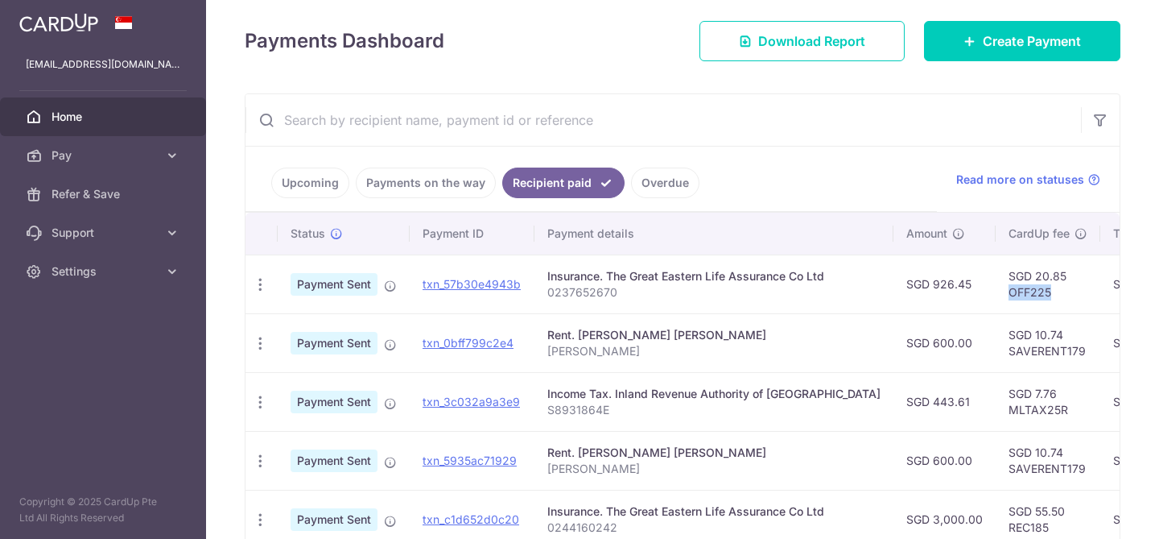
drag, startPoint x: 994, startPoint y: 293, endPoint x: 948, endPoint y: 294, distance: 46.7
click at [996, 294] on td "SGD 20.85 OFF225" at bounding box center [1048, 283] width 105 height 59
copy td "OFF225"
click at [985, 29] on link "Create Payment" at bounding box center [1022, 41] width 196 height 40
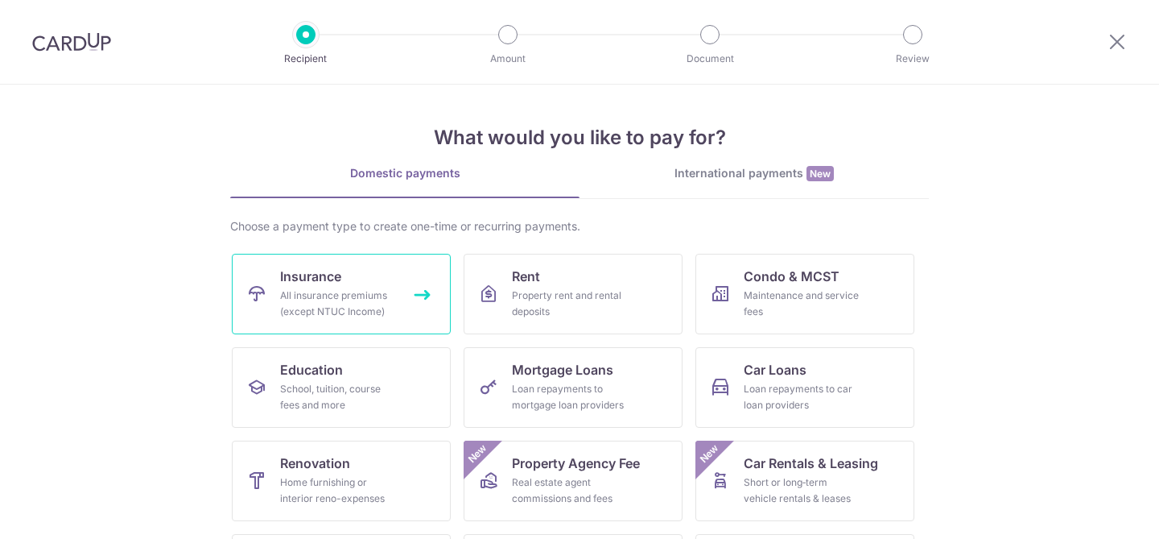
click at [328, 297] on div "All insurance premiums (except NTUC Income)" at bounding box center [338, 303] width 116 height 32
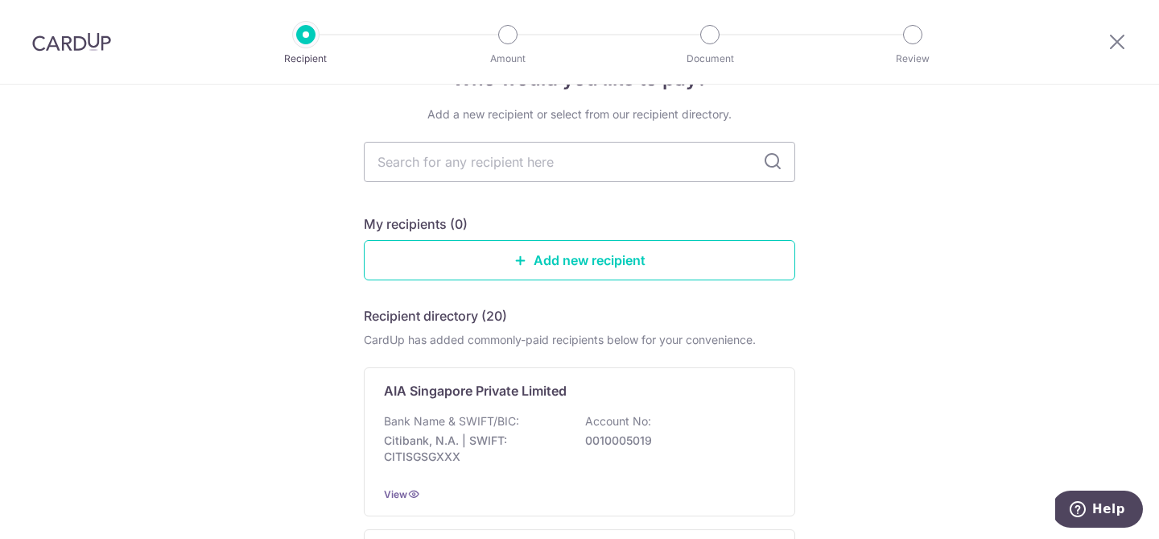
scroll to position [37, 0]
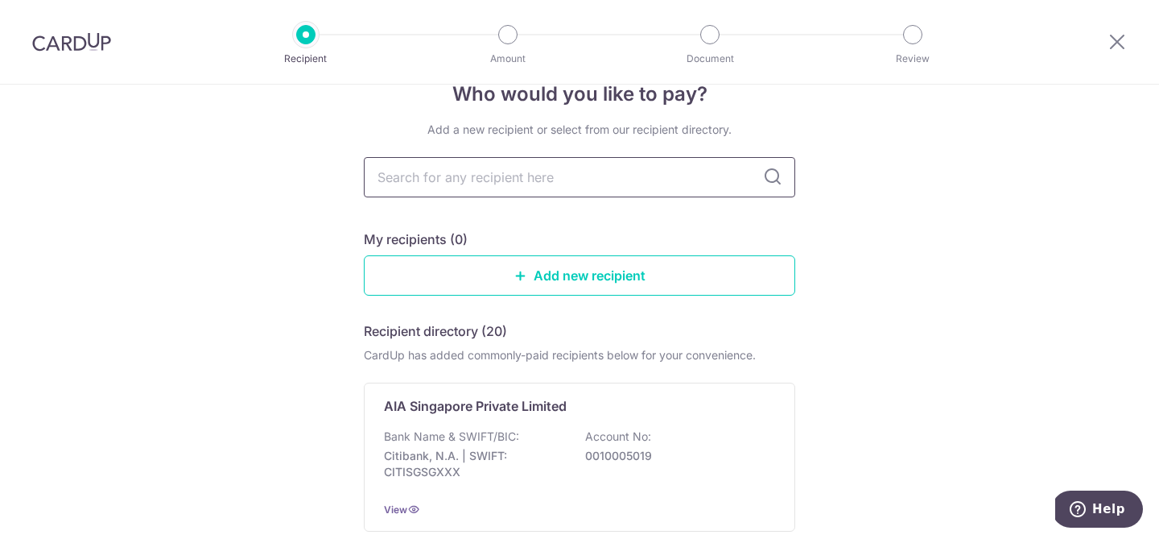
click at [435, 178] on input "text" at bounding box center [580, 177] width 432 height 40
type input "great"
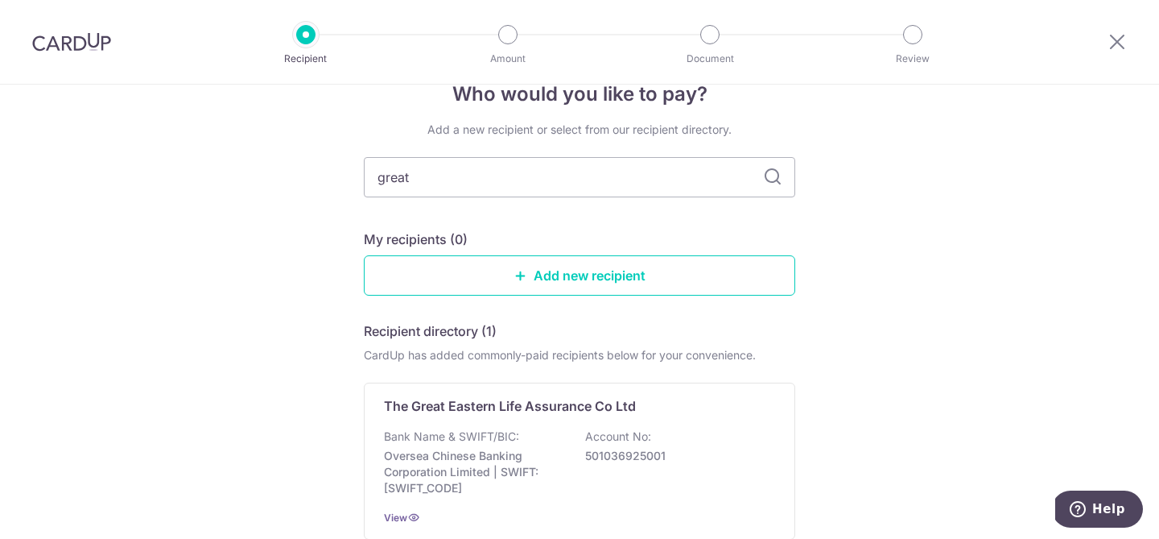
click at [502, 418] on div "The Great Eastern Life Assurance Co Ltd Bank Name & SWIFT/BIC: Oversea Chinese …" at bounding box center [580, 460] width 432 height 157
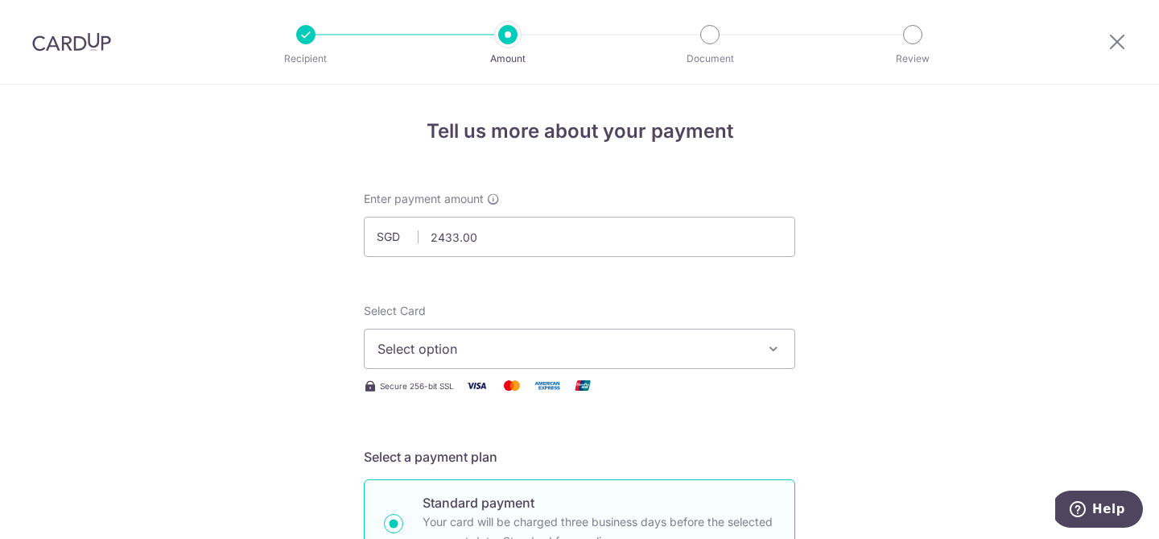
type input "2,433.00"
click at [419, 347] on span "Select option" at bounding box center [565, 348] width 375 height 19
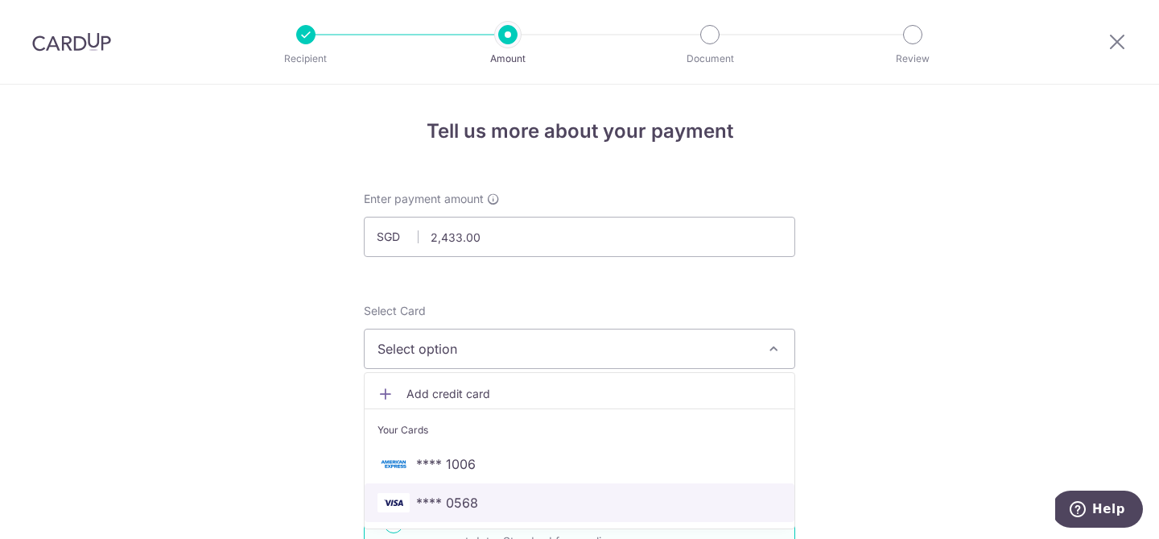
click at [438, 487] on link "**** 0568" at bounding box center [580, 502] width 430 height 39
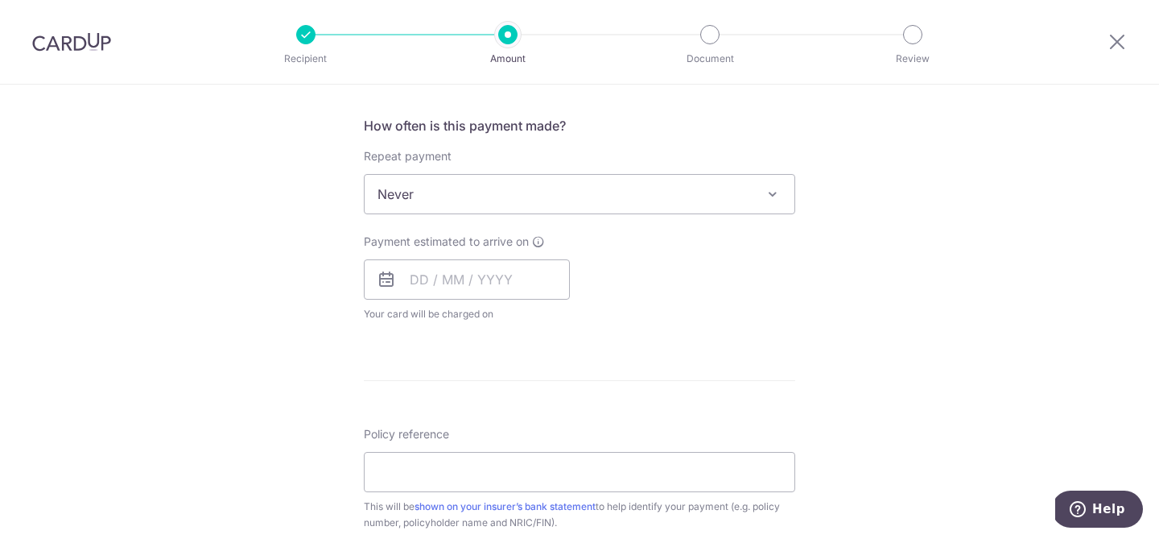
scroll to position [593, 0]
click at [420, 294] on input "text" at bounding box center [467, 278] width 206 height 40
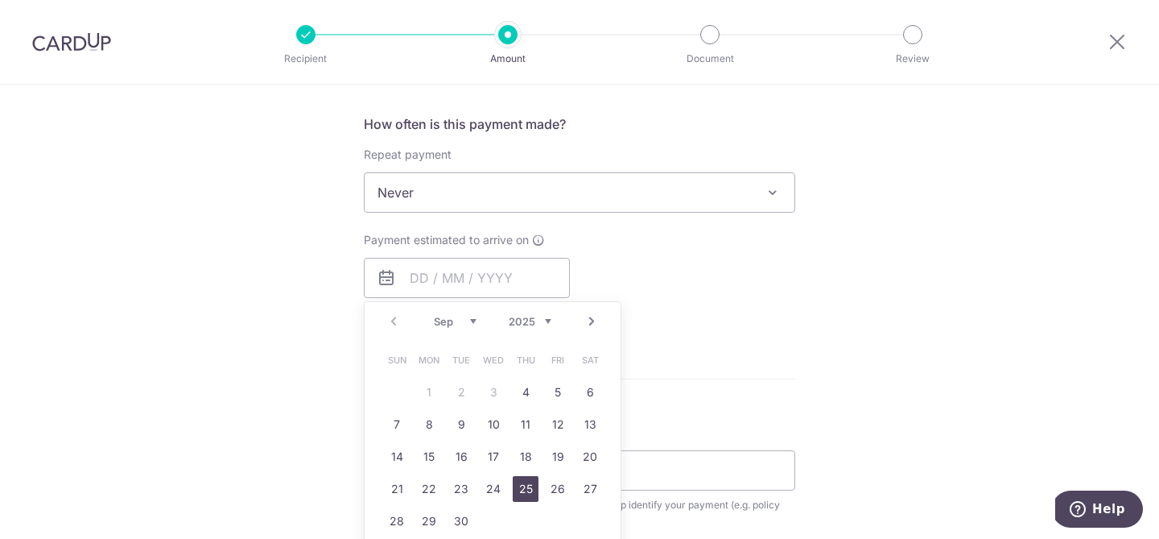
click at [530, 489] on link "25" at bounding box center [526, 489] width 26 height 26
type input "25/09/2025"
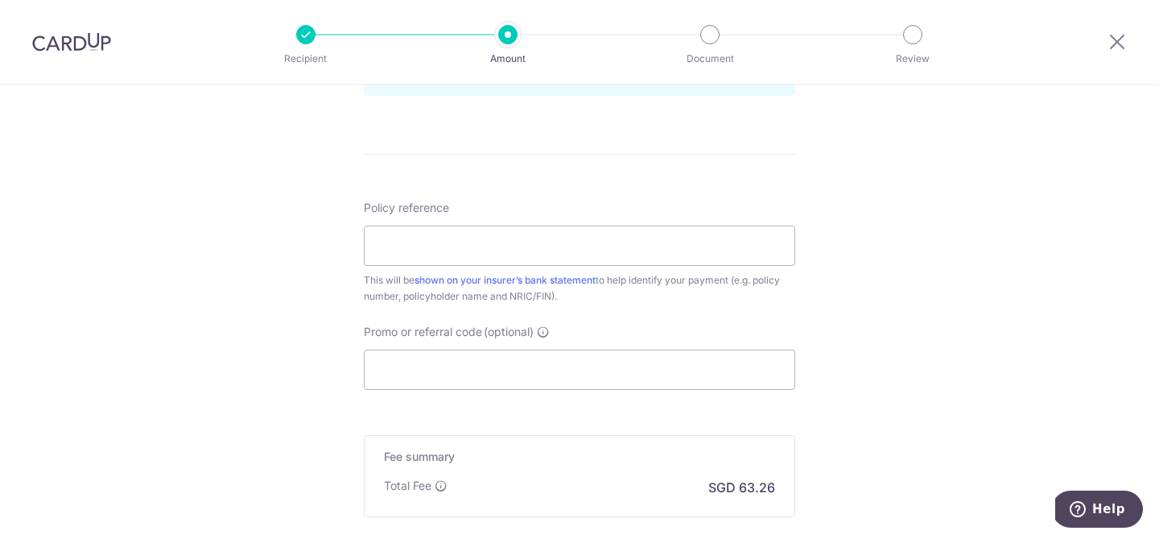
scroll to position [892, 0]
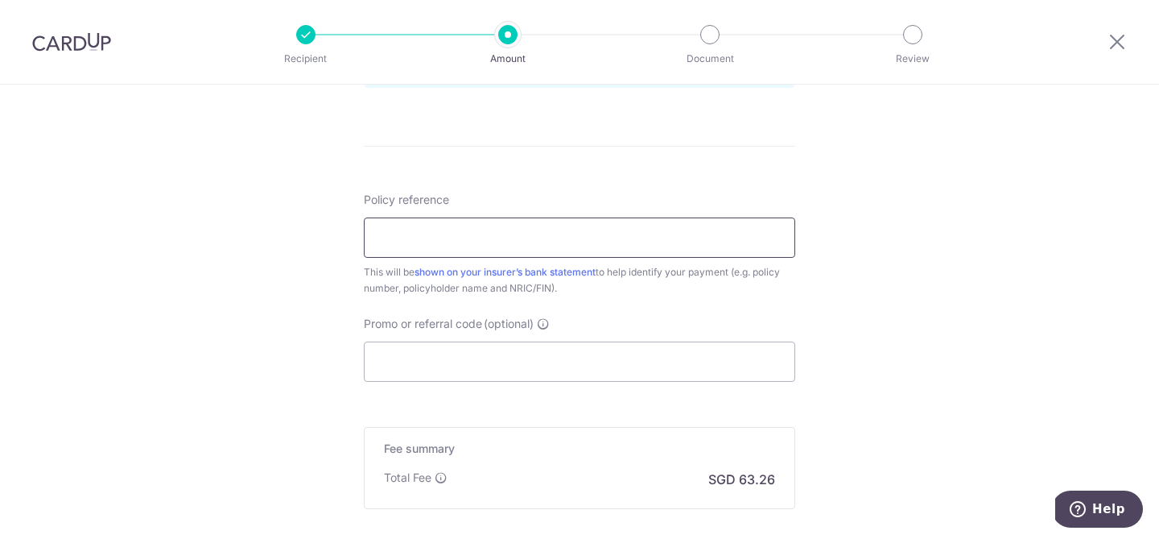
click at [437, 241] on input "Policy reference" at bounding box center [580, 237] width 432 height 40
type input "0209917328"
click at [441, 371] on input "Promo or referral code (optional)" at bounding box center [580, 361] width 432 height 40
paste input "OFF225"
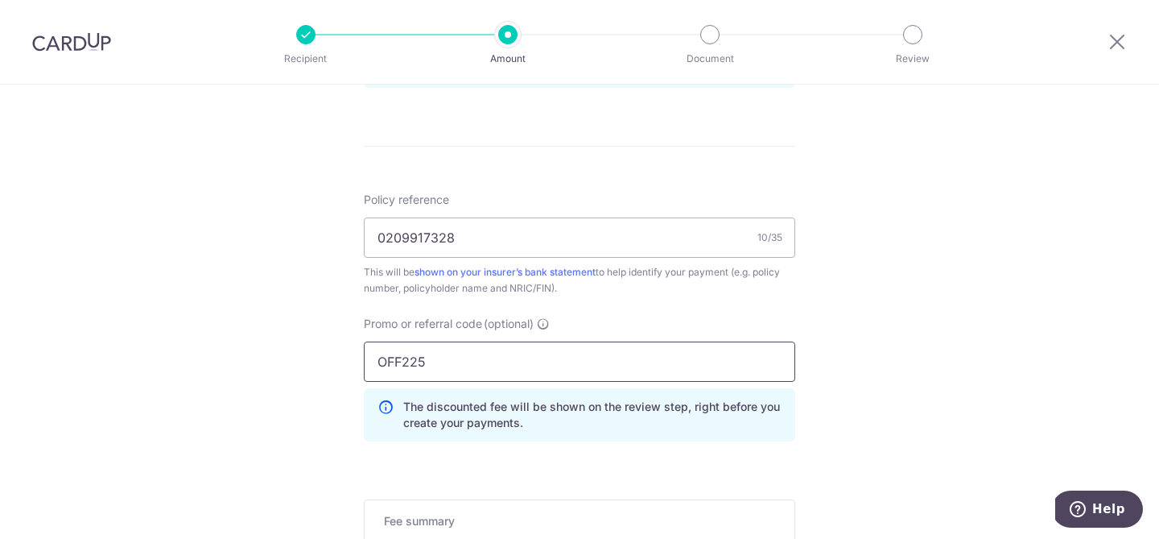
type input "OFF225"
click at [795, 300] on div "Policy reference 0209917328 10/35 This will be shown on your insurer’s bank sta…" at bounding box center [580, 323] width 432 height 262
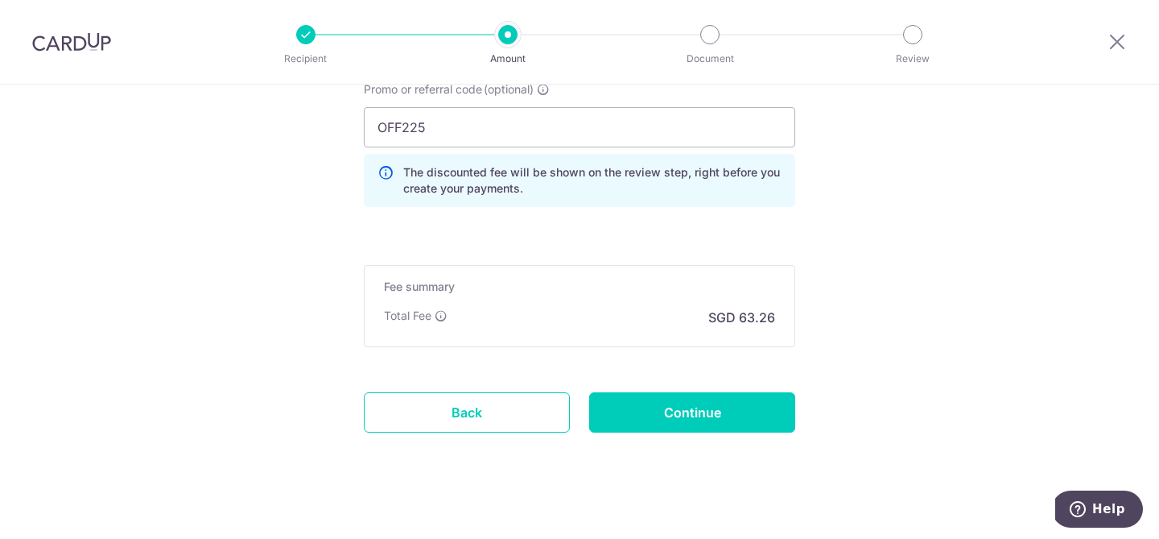
scroll to position [1141, 0]
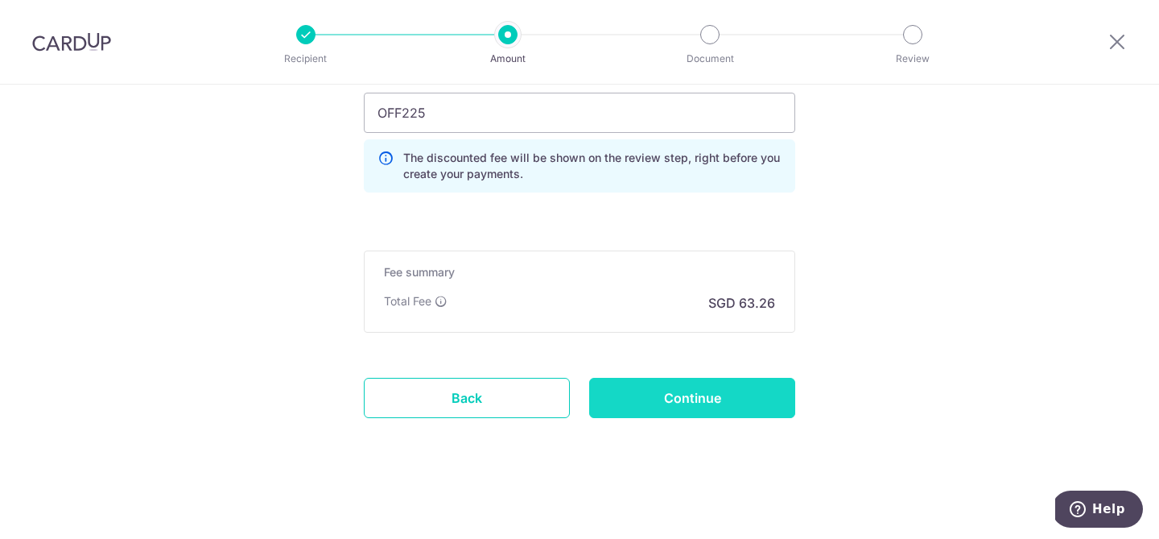
click at [683, 408] on input "Continue" at bounding box center [692, 398] width 206 height 40
type input "Create Schedule"
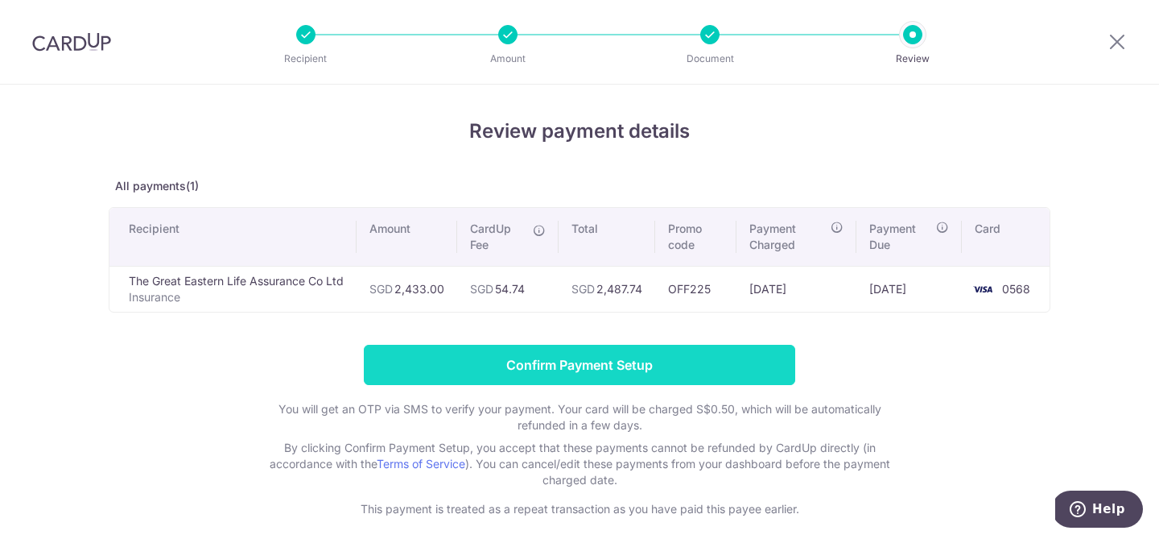
click at [750, 358] on input "Confirm Payment Setup" at bounding box center [580, 365] width 432 height 40
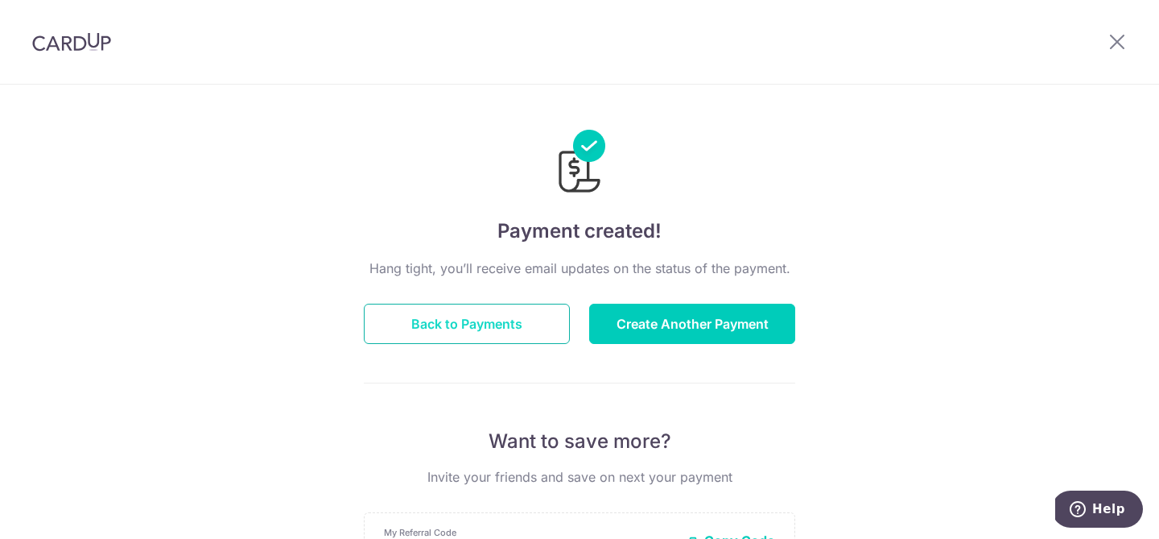
click at [514, 326] on button "Back to Payments" at bounding box center [467, 324] width 206 height 40
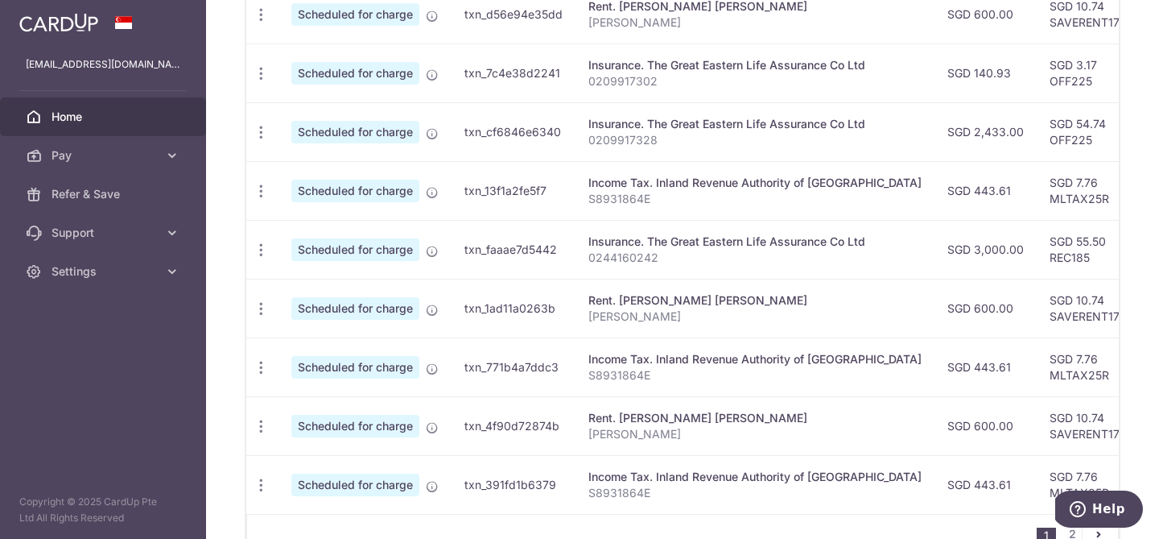
scroll to position [612, 0]
